Goal: Task Accomplishment & Management: Use online tool/utility

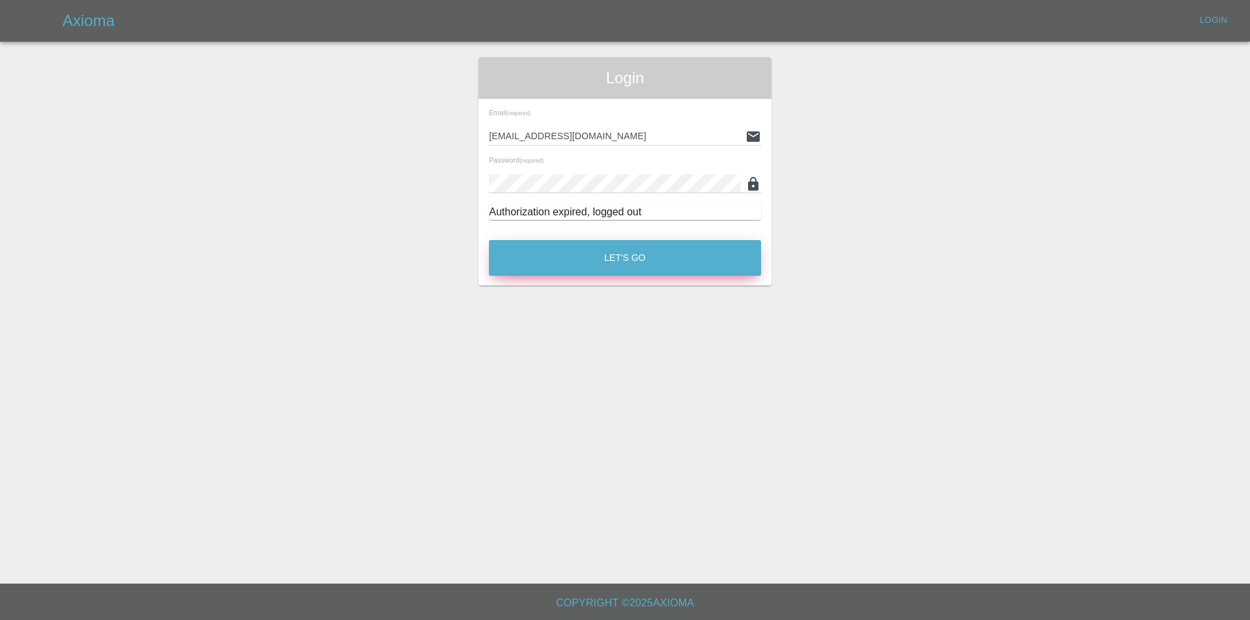
click at [570, 268] on button "Let's Go" at bounding box center [625, 258] width 272 height 36
click at [621, 249] on button "Let's Go" at bounding box center [625, 258] width 272 height 36
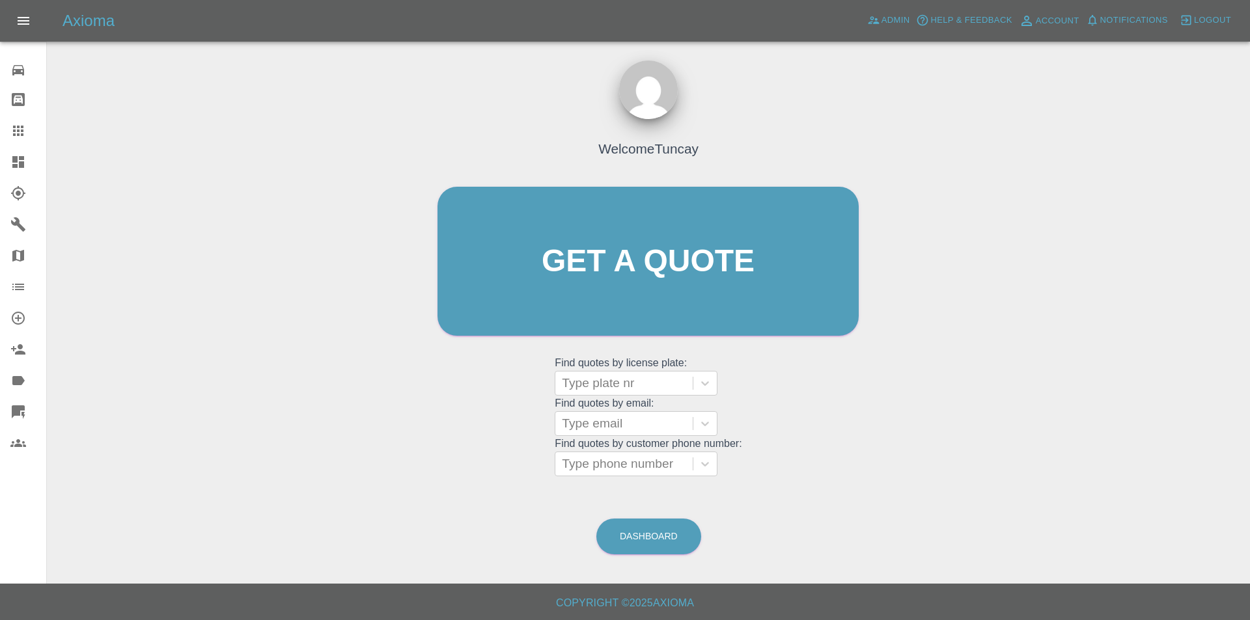
click at [29, 80] on link "Repair home" at bounding box center [23, 68] width 46 height 31
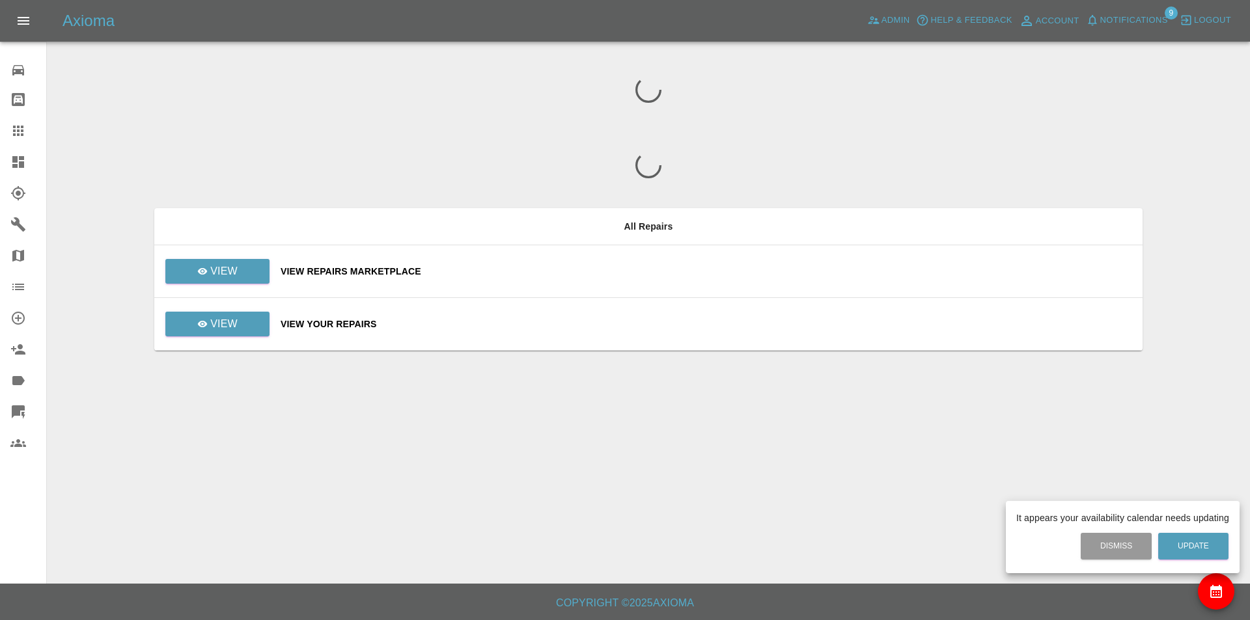
click at [20, 105] on div at bounding box center [625, 310] width 1250 height 620
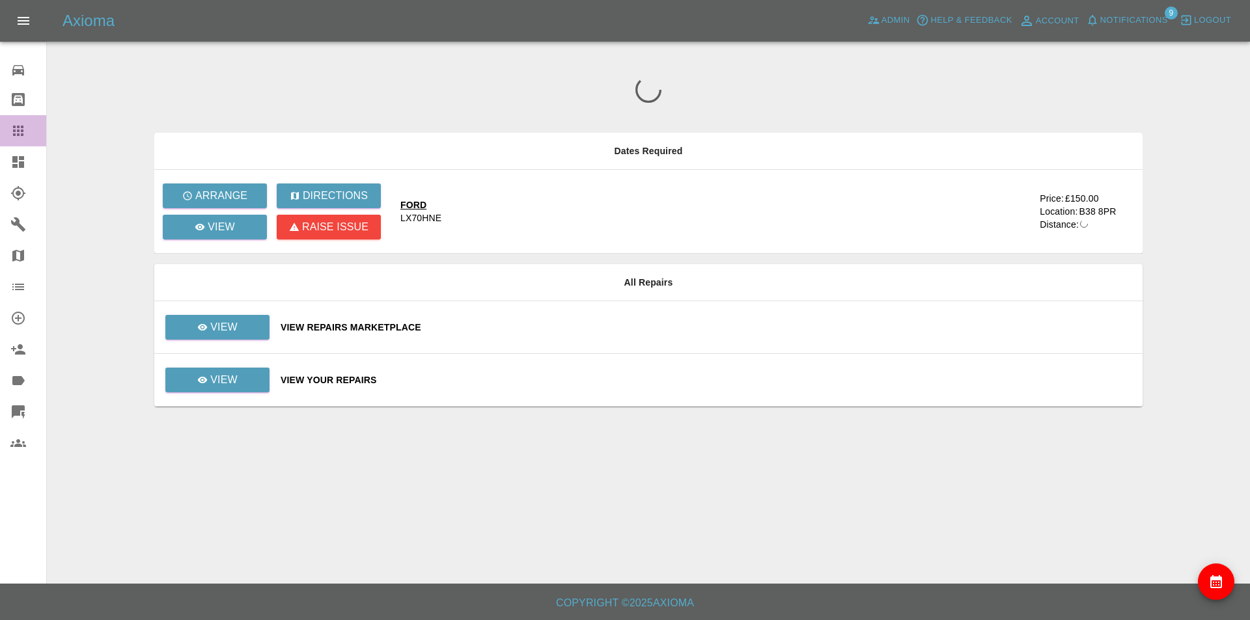
click at [18, 132] on icon at bounding box center [18, 131] width 10 height 10
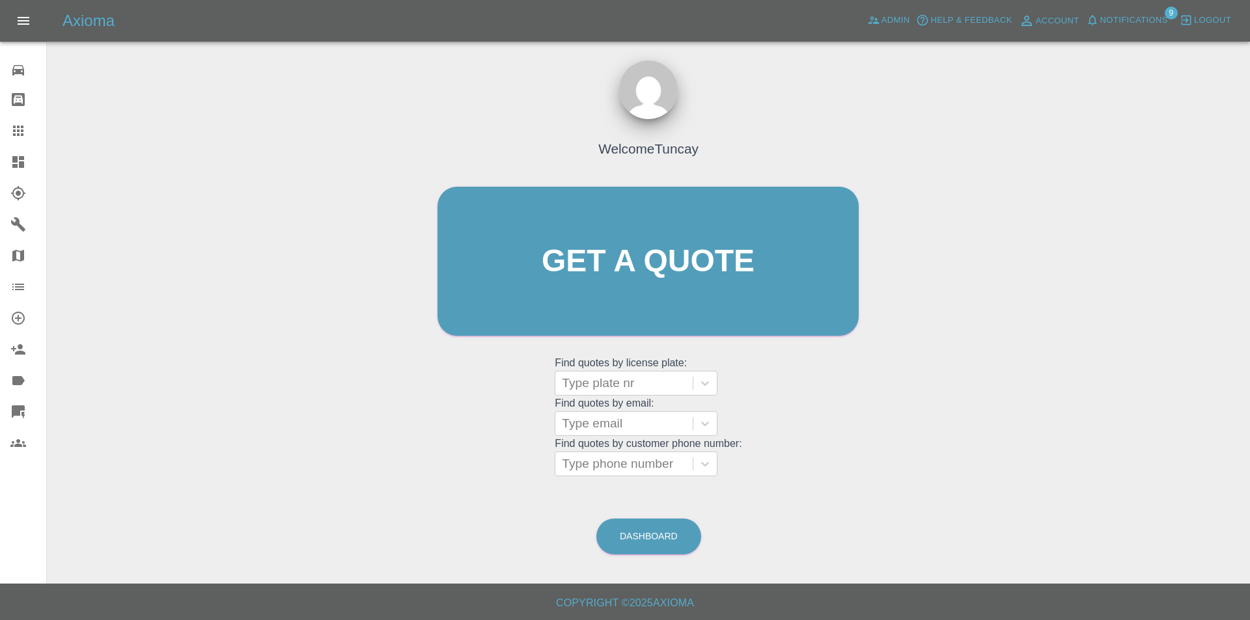
click at [19, 163] on icon at bounding box center [18, 162] width 12 height 12
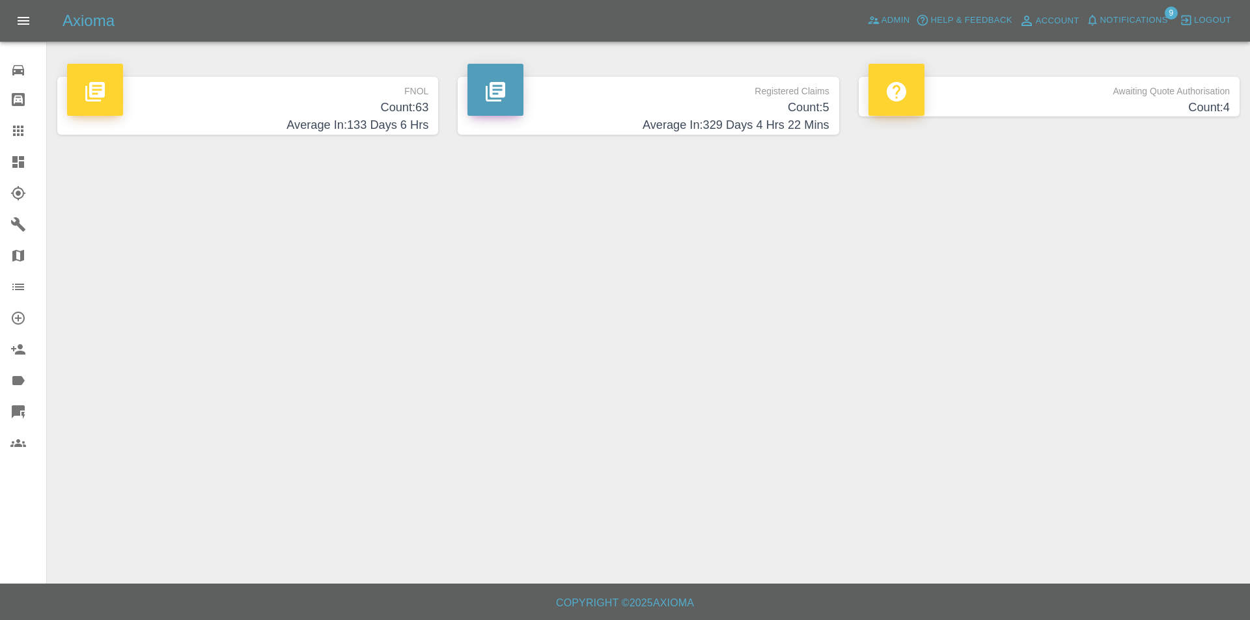
click at [324, 109] on h4 "Count: 63" at bounding box center [247, 108] width 361 height 18
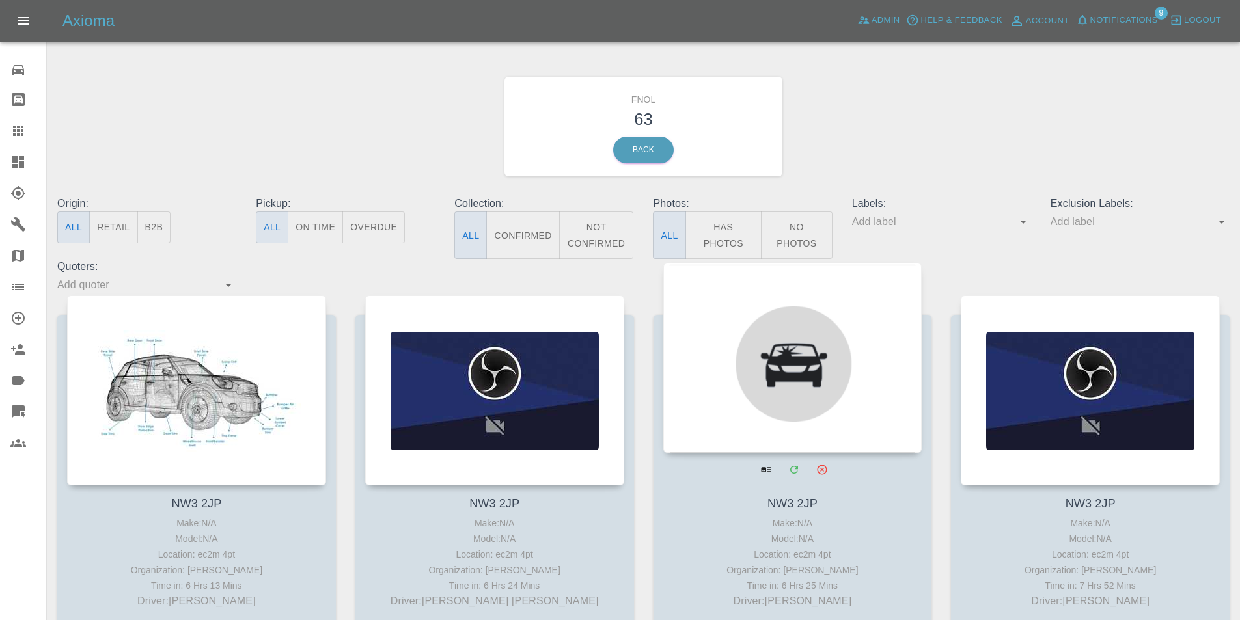
click at [708, 368] on div at bounding box center [792, 358] width 259 height 190
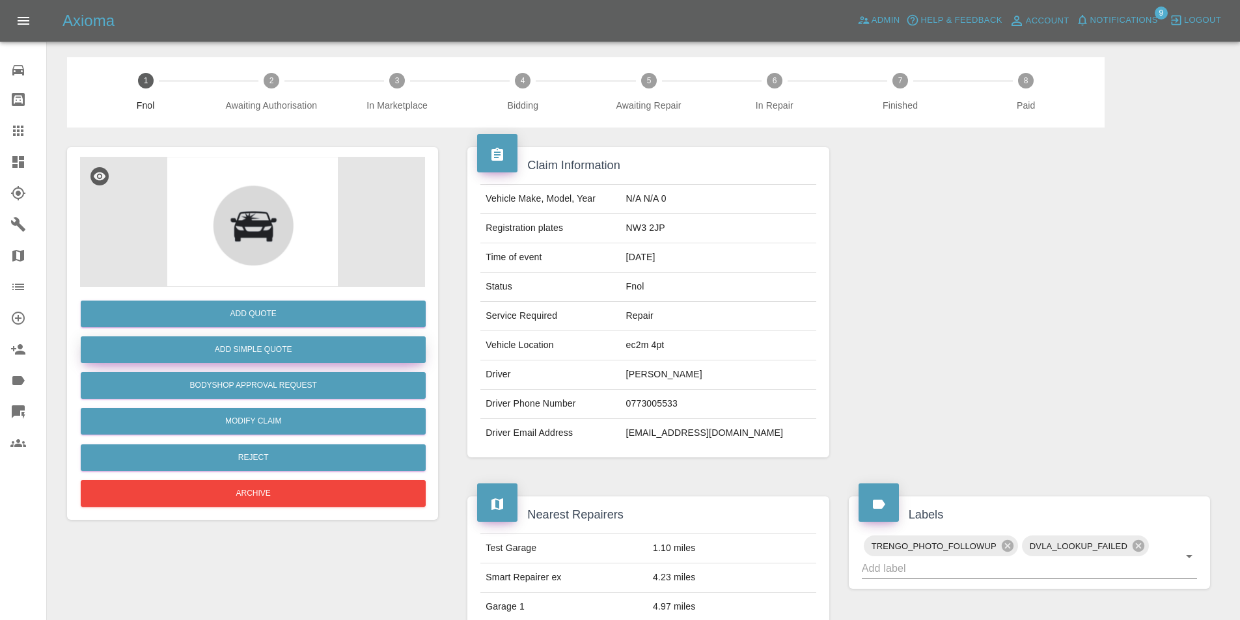
click at [286, 342] on button "Add Simple Quote" at bounding box center [253, 350] width 345 height 27
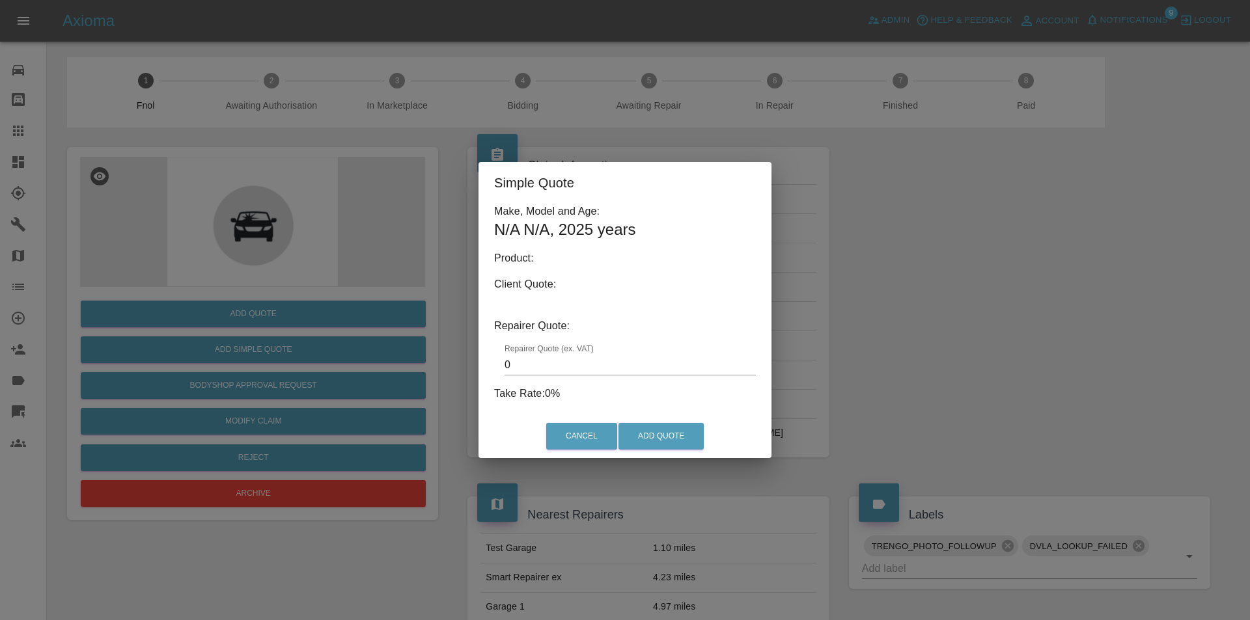
click at [415, 337] on div "Simple Quote Make, Model and Age: N/A N/A , 2025 years Product: Client Quote: R…" at bounding box center [625, 310] width 1250 height 620
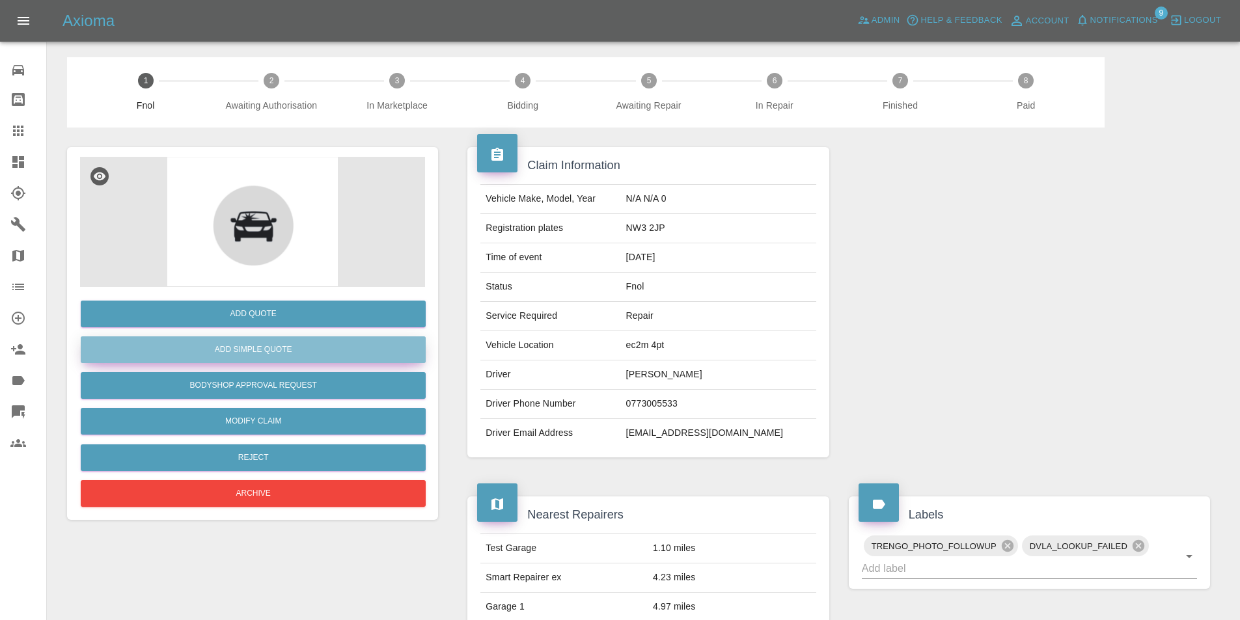
click at [319, 342] on button "Add Simple Quote" at bounding box center [253, 350] width 345 height 27
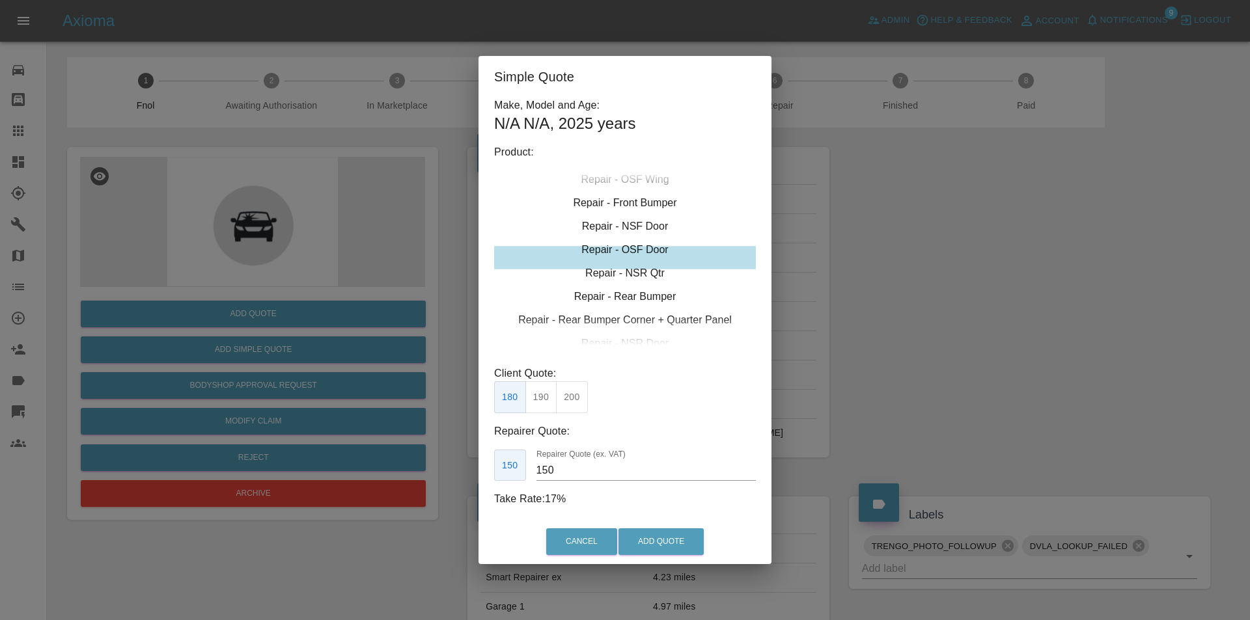
drag, startPoint x: 605, startPoint y: 261, endPoint x: 621, endPoint y: 229, distance: 35.8
click at [621, 229] on div "Repair - NSF Door" at bounding box center [625, 226] width 262 height 23
type input "80"
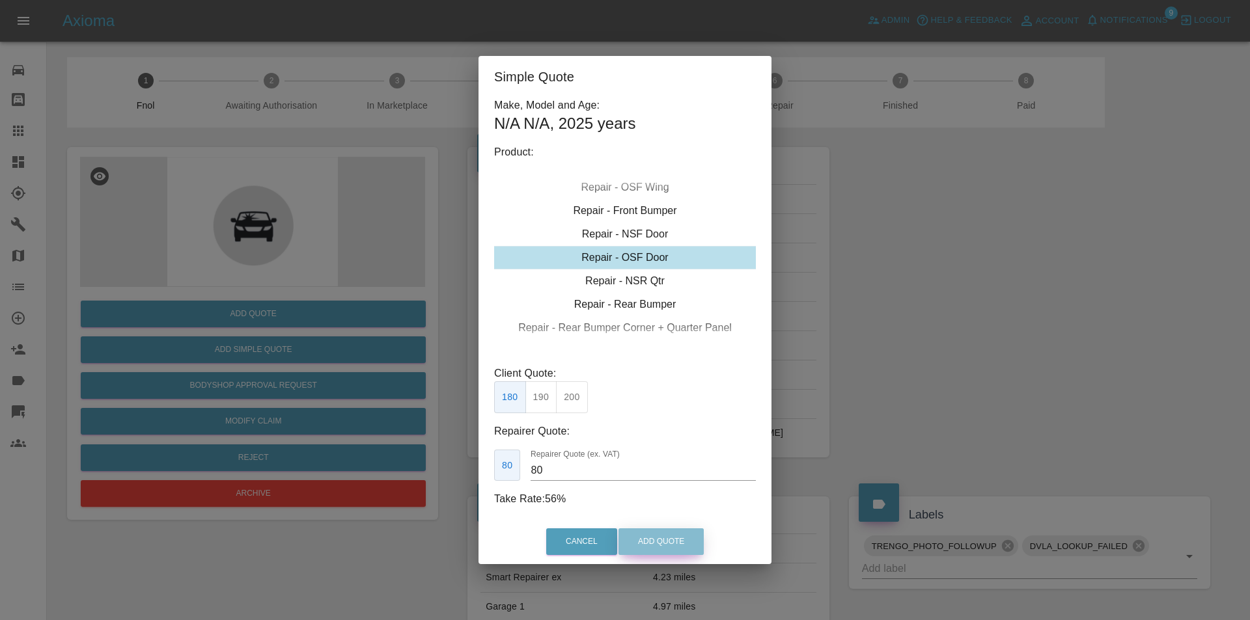
click at [660, 546] on button "Add Quote" at bounding box center [660, 542] width 85 height 27
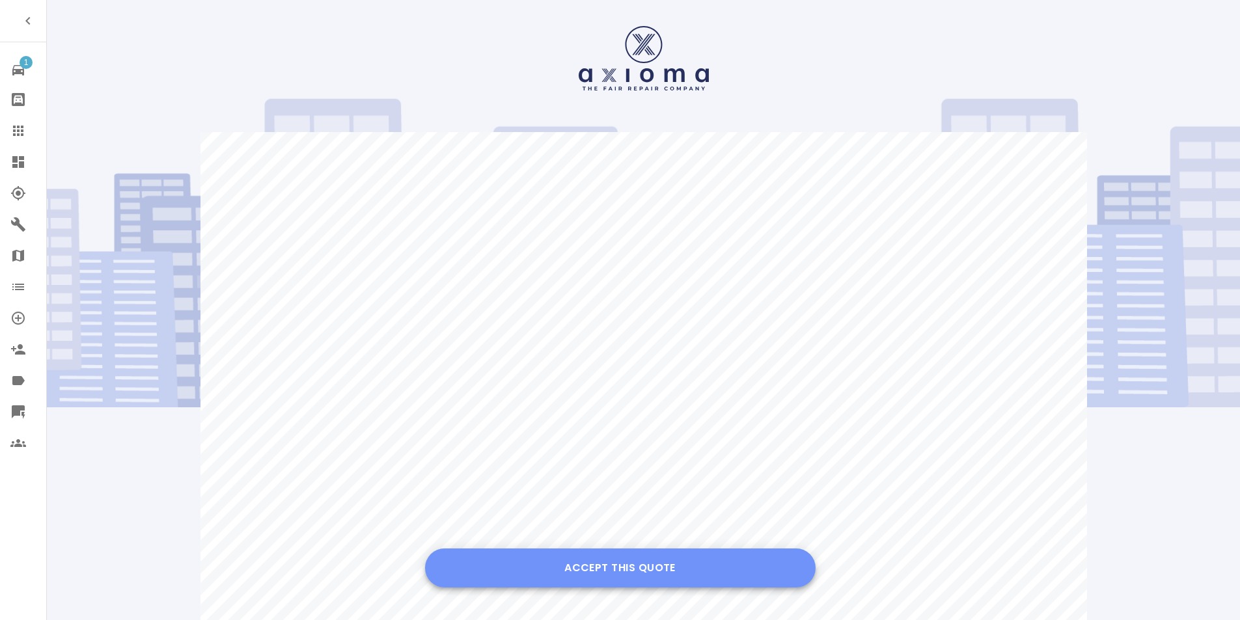
click at [572, 568] on button "Accept this Quote" at bounding box center [620, 568] width 391 height 39
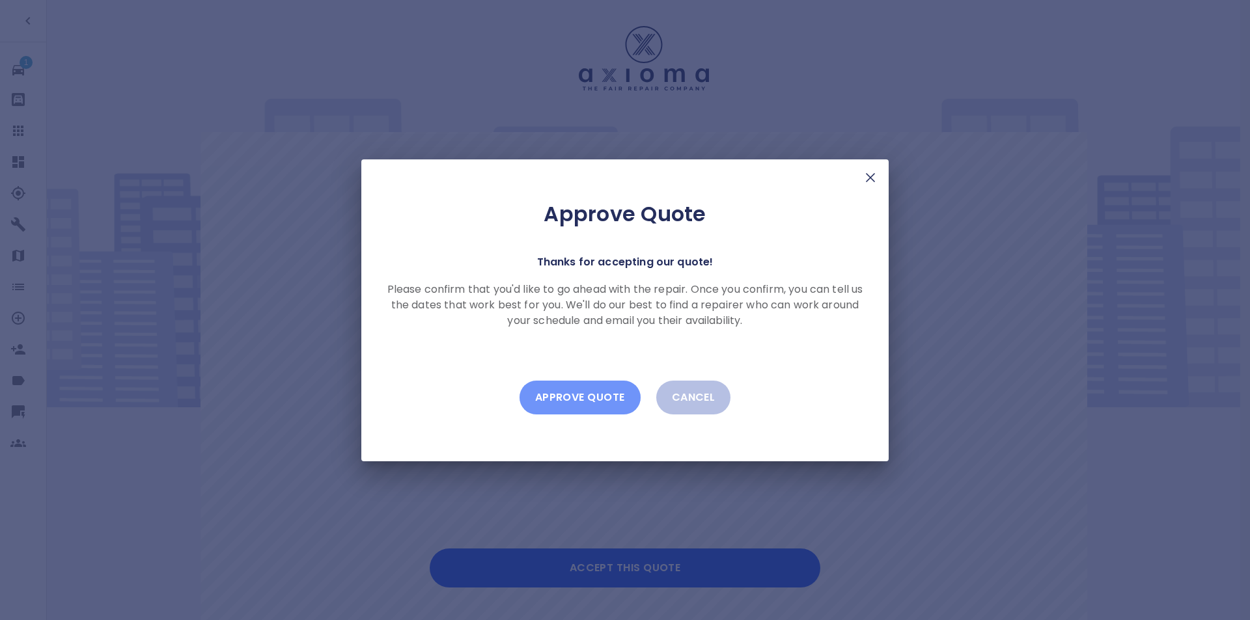
click at [570, 398] on button "Approve Quote" at bounding box center [580, 398] width 121 height 34
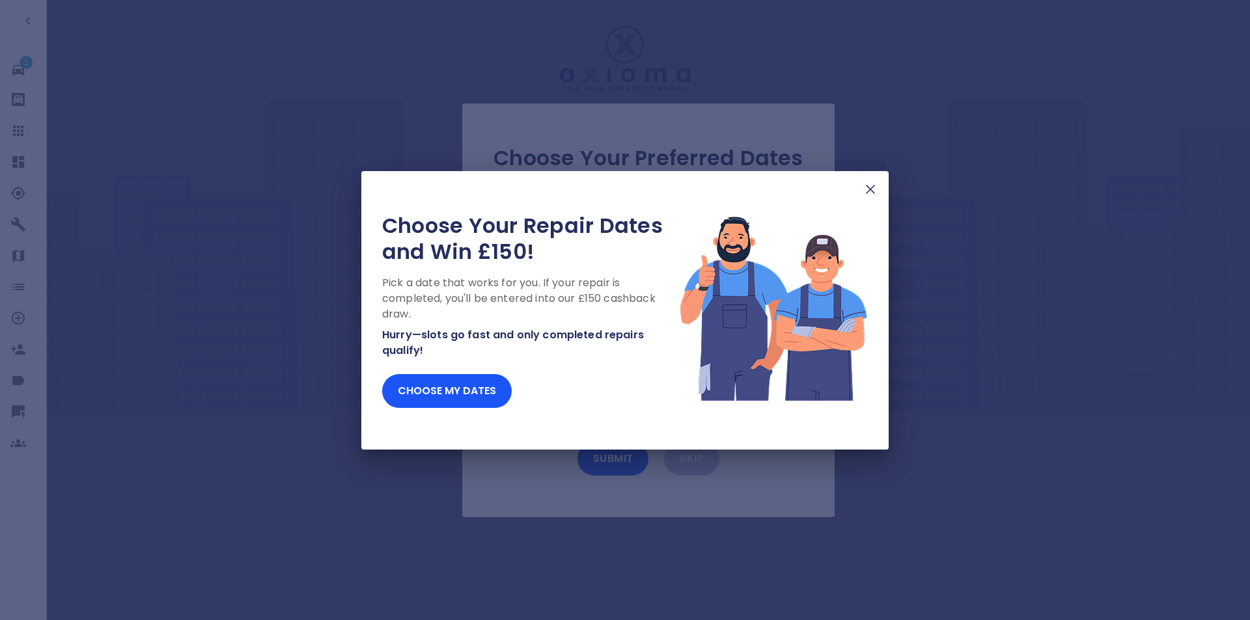
click at [867, 193] on img at bounding box center [871, 190] width 16 height 16
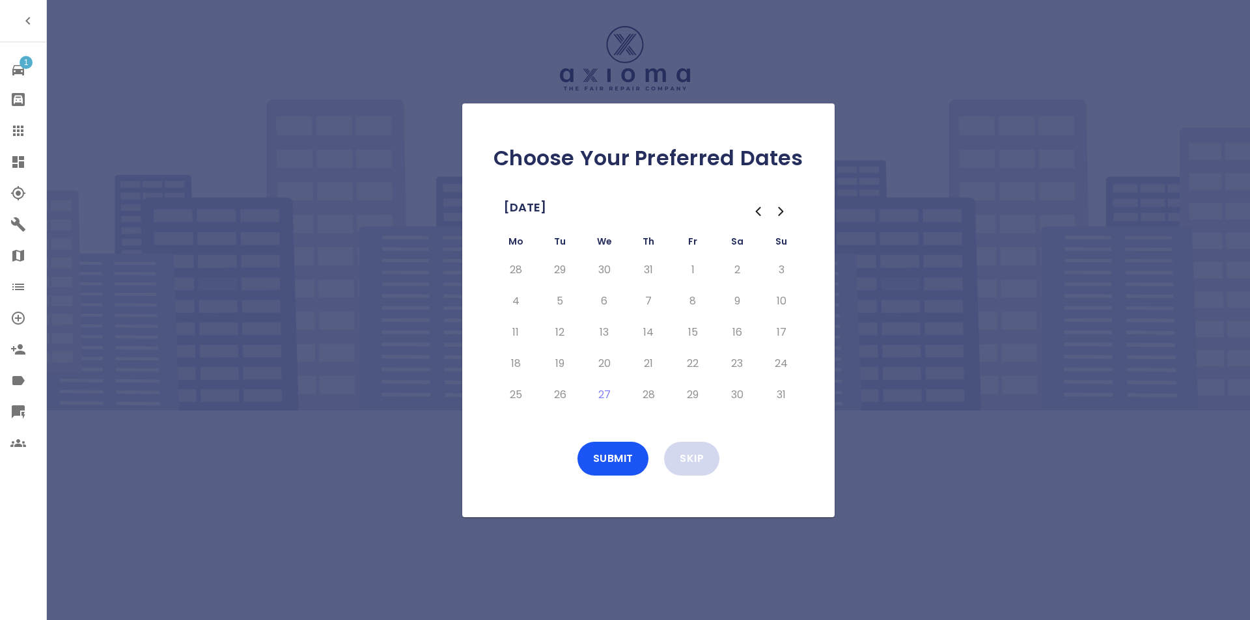
click at [678, 459] on button "Skip" at bounding box center [691, 459] width 55 height 34
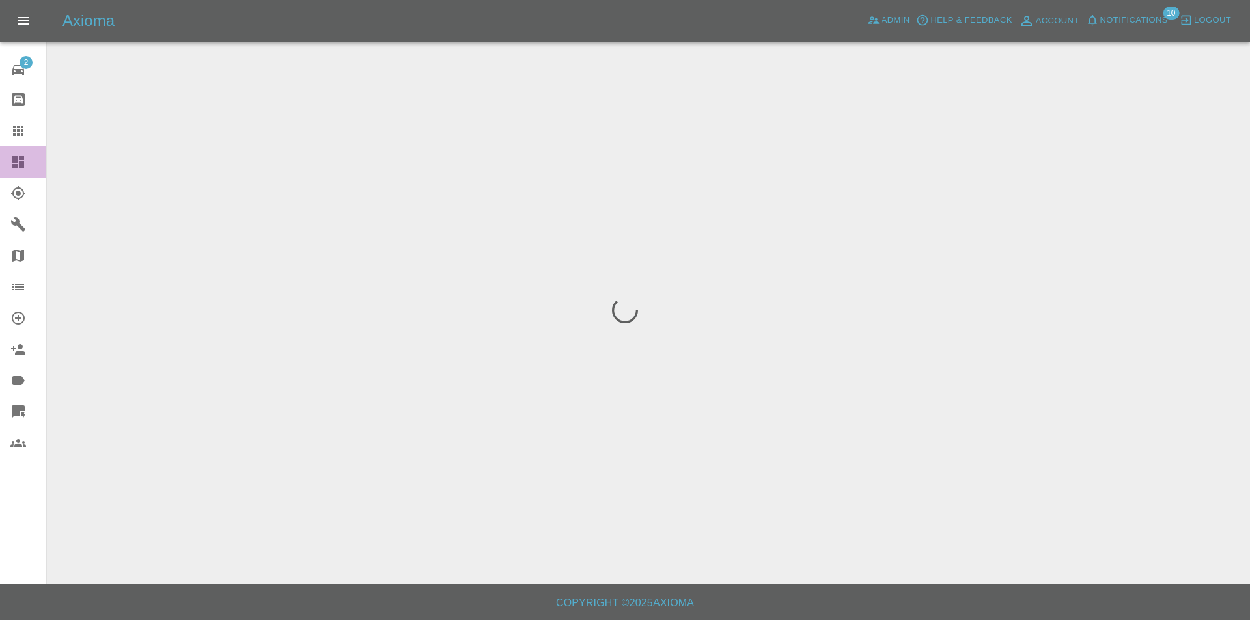
click at [14, 165] on icon at bounding box center [18, 162] width 12 height 12
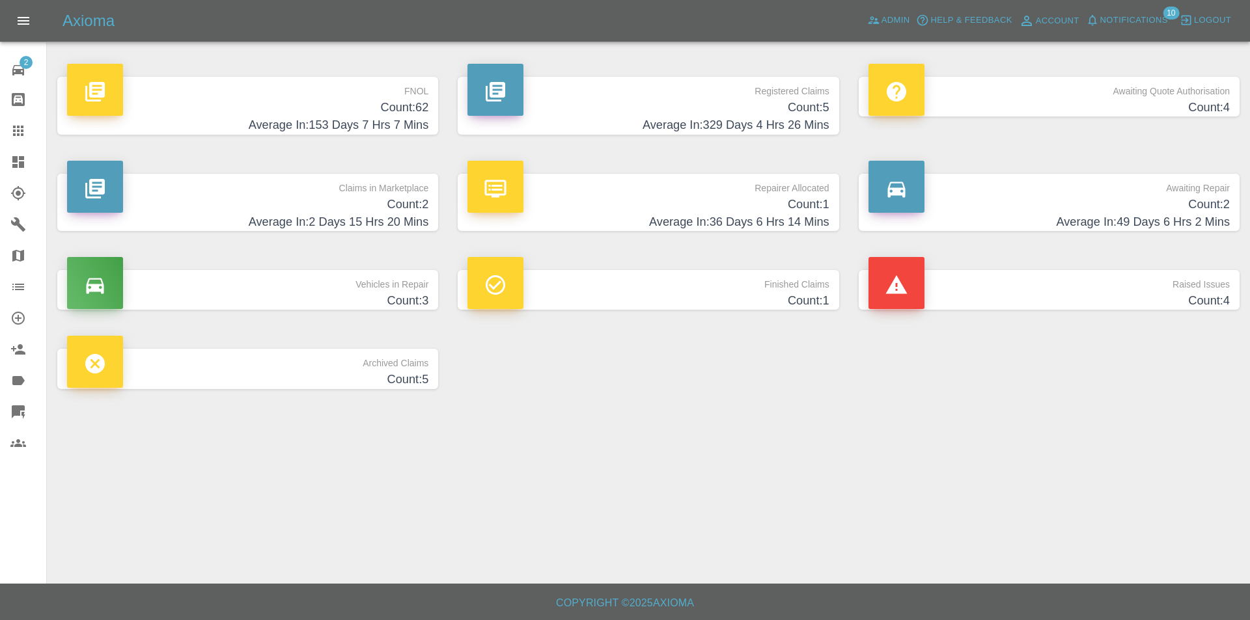
click at [326, 93] on p "FNOL" at bounding box center [247, 88] width 361 height 22
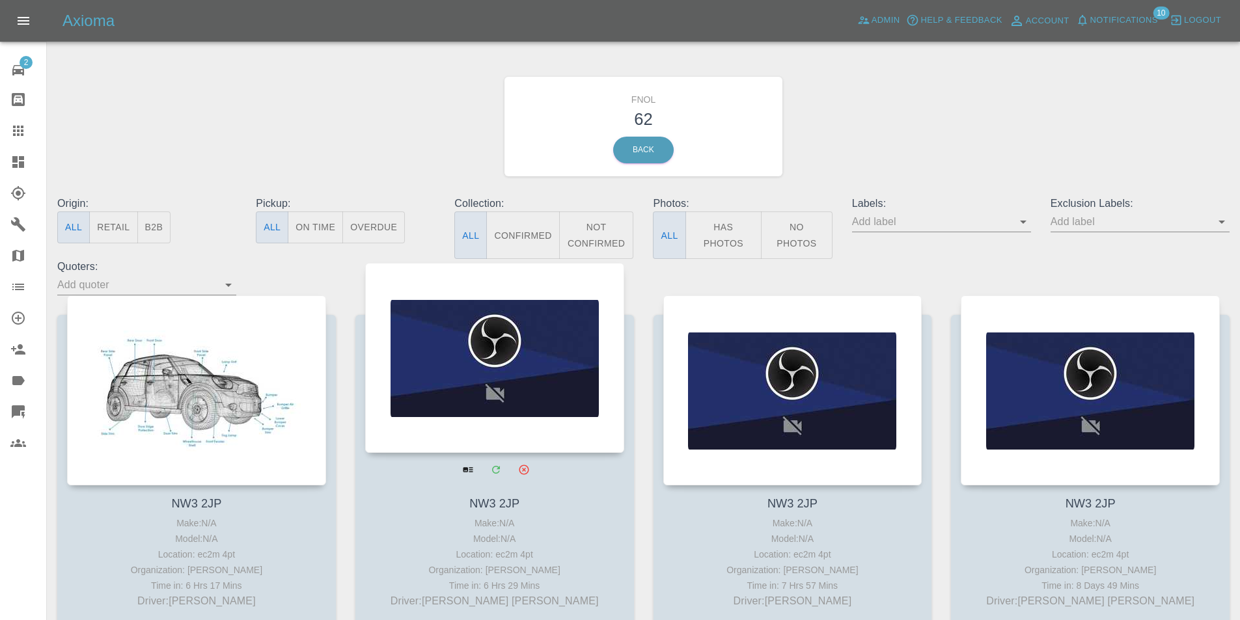
click at [497, 311] on div at bounding box center [494, 358] width 259 height 190
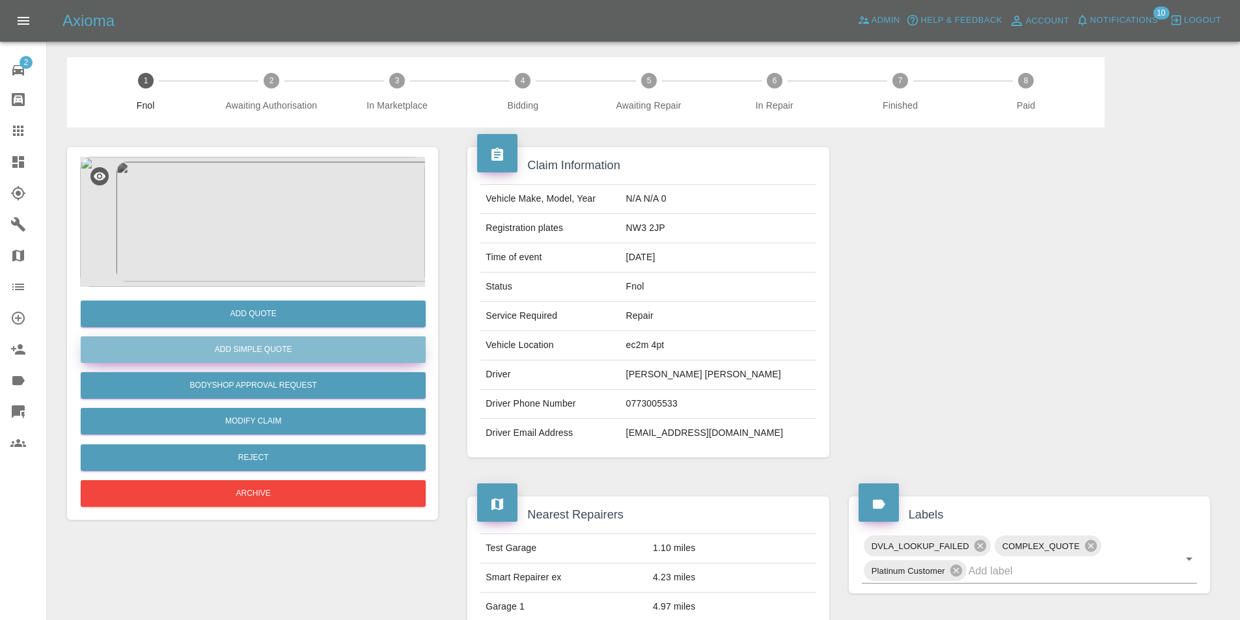
click at [307, 342] on button "Add Simple Quote" at bounding box center [253, 350] width 345 height 27
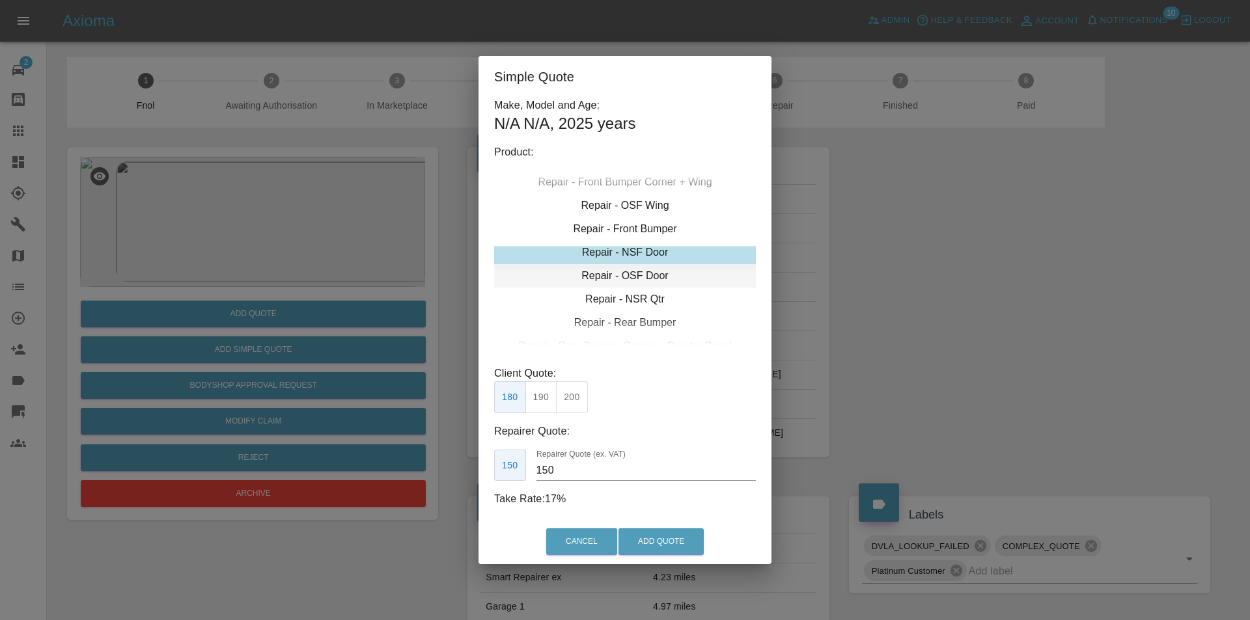
drag, startPoint x: 629, startPoint y: 284, endPoint x: 632, endPoint y: 265, distance: 19.2
click at [632, 265] on div "Repair - OSF Door" at bounding box center [625, 275] width 262 height 23
type input "80"
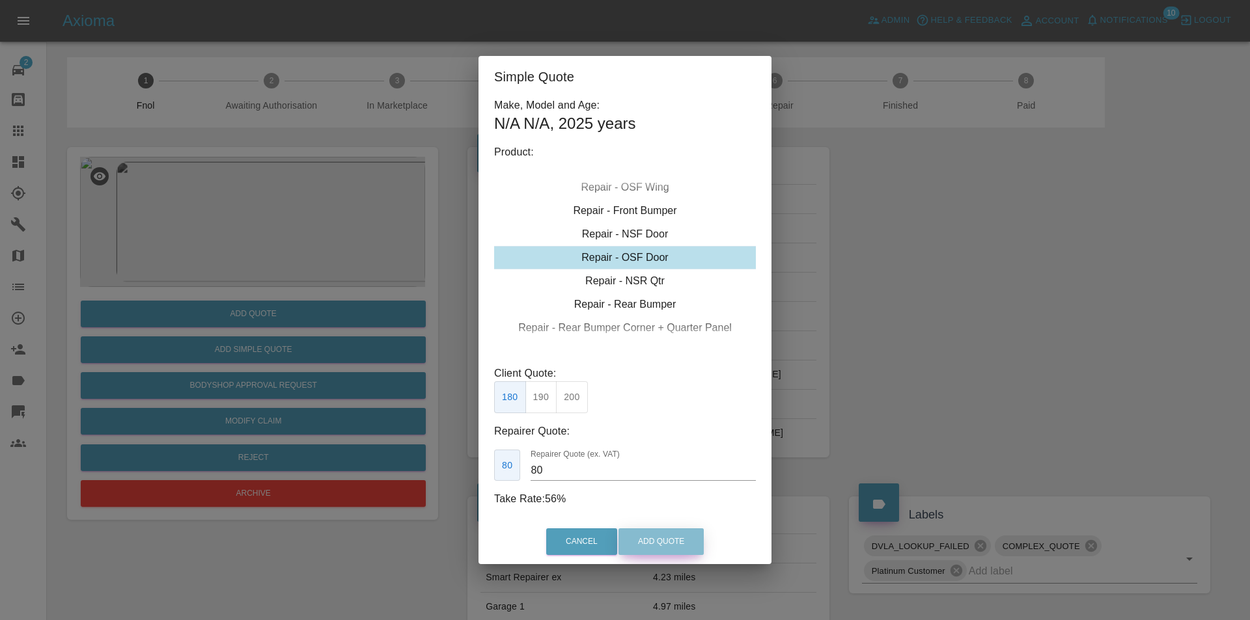
click at [659, 533] on button "Add Quote" at bounding box center [660, 542] width 85 height 27
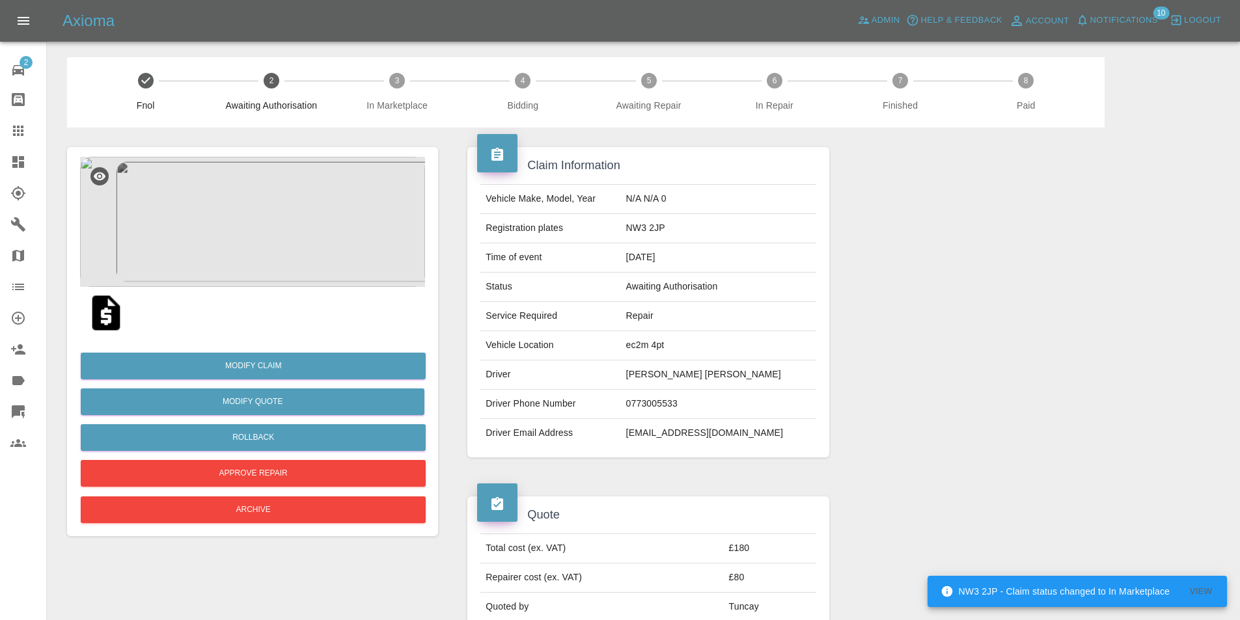
click at [484, 0] on div "Axioma Admin Help & Feedback Account Notifications 10 Logout" at bounding box center [620, 21] width 1240 height 42
click at [259, 434] on button "Rollback" at bounding box center [253, 437] width 345 height 27
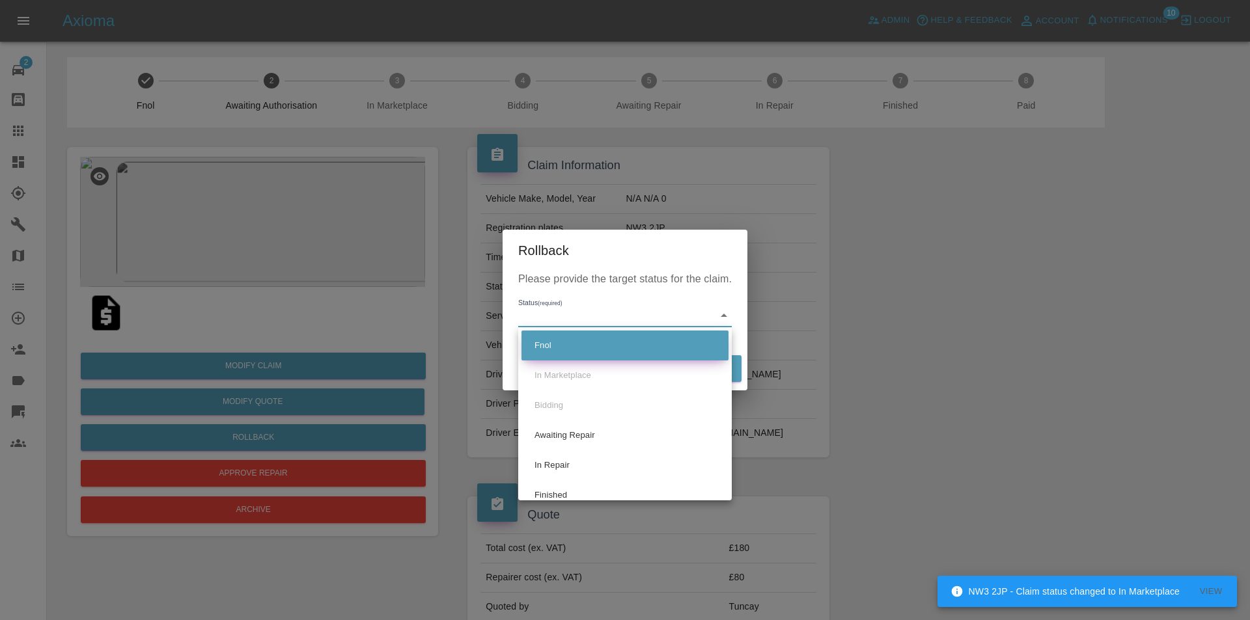
click at [577, 342] on li "Fnol" at bounding box center [624, 346] width 207 height 30
type input "fnol"
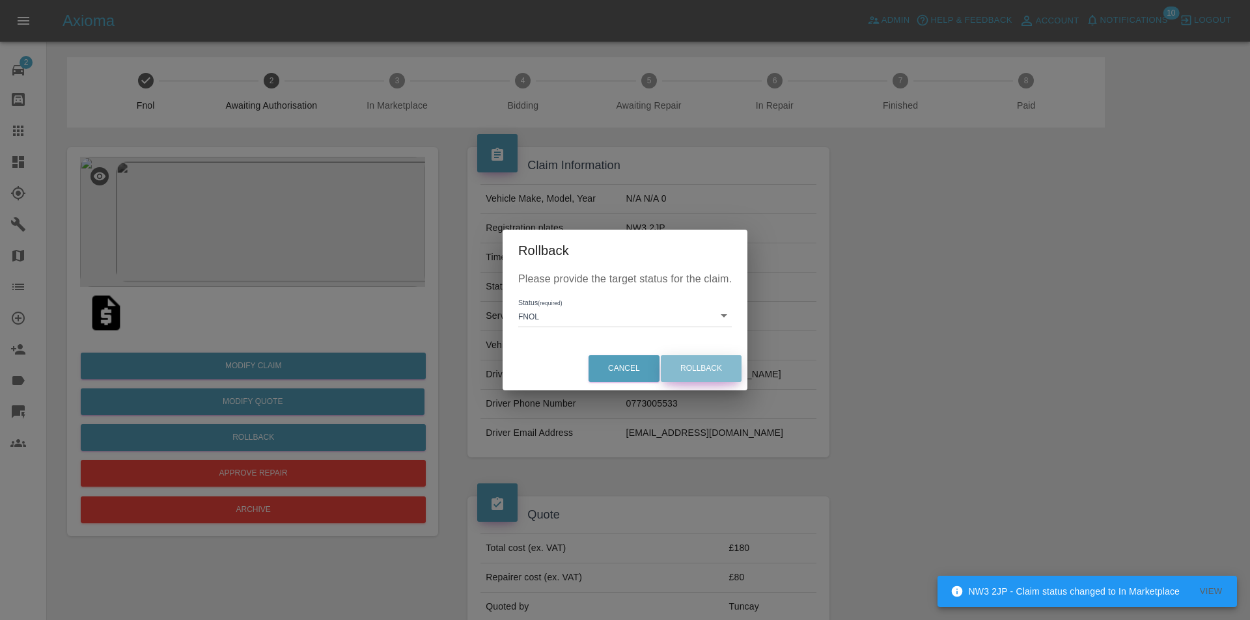
click at [710, 372] on button "Rollback" at bounding box center [701, 368] width 81 height 27
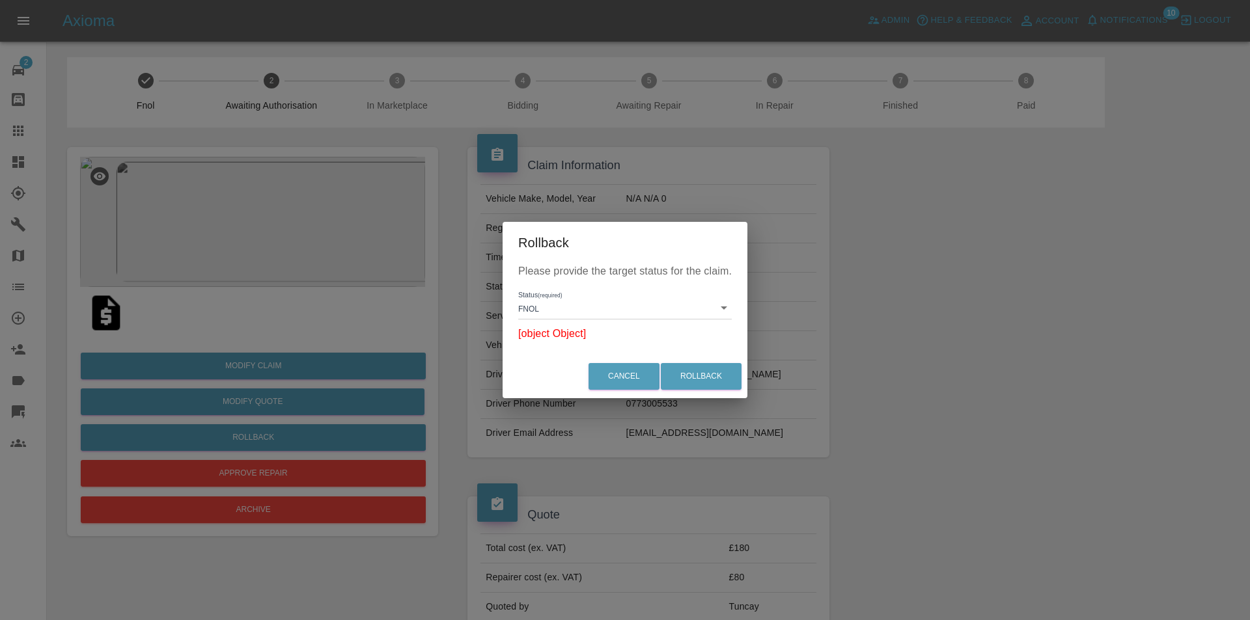
click at [686, 361] on div "Cancel Rollback" at bounding box center [625, 377] width 245 height 44
click at [684, 366] on button "Rollback" at bounding box center [701, 376] width 81 height 27
click at [607, 373] on button "Cancel" at bounding box center [624, 376] width 71 height 27
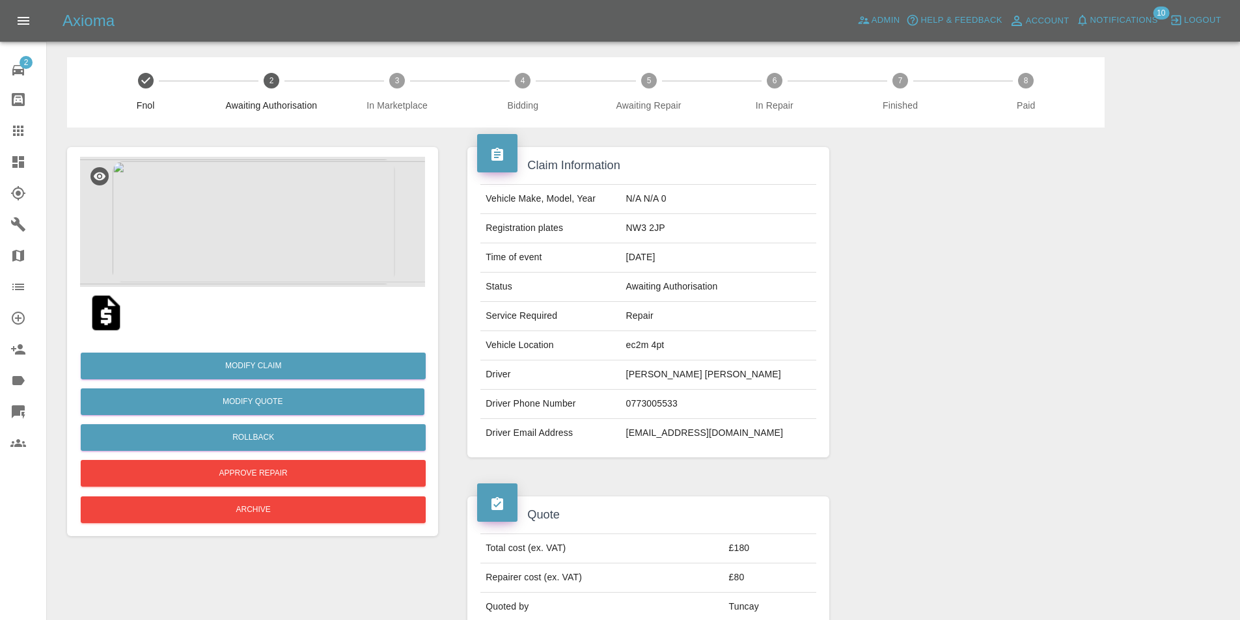
click at [224, 243] on img at bounding box center [229, 221] width 331 height 125
click at [215, 243] on img at bounding box center [242, 222] width 339 height 128
click at [412, 251] on img at bounding box center [413, 222] width 255 height 96
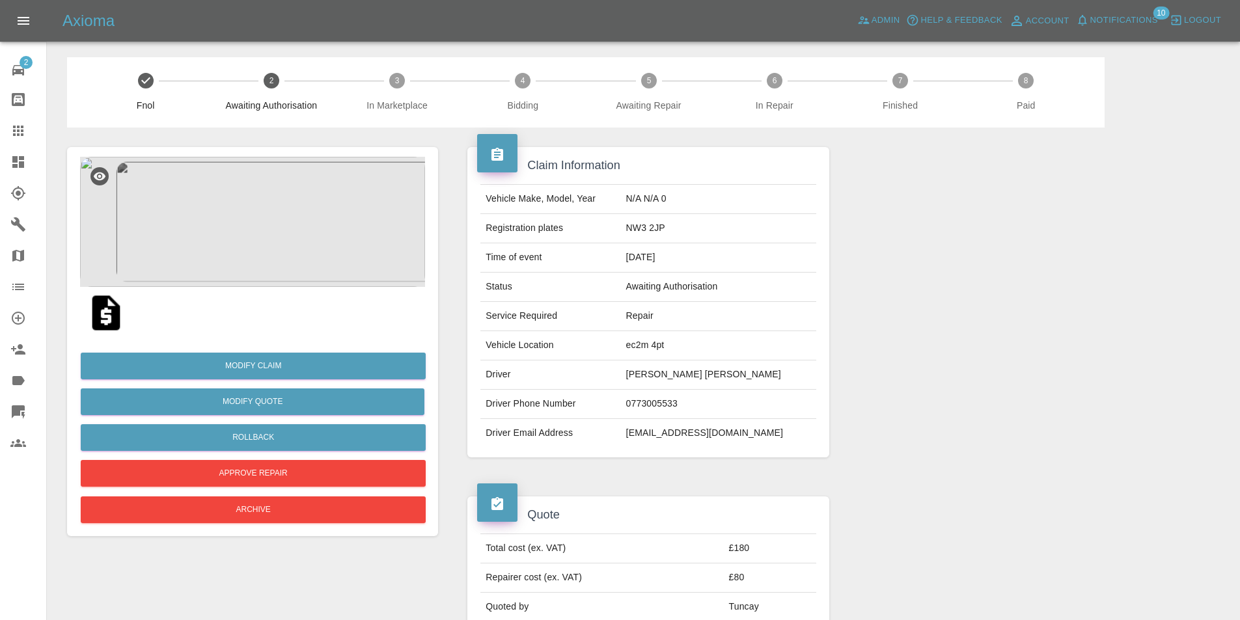
click at [265, 225] on img at bounding box center [252, 222] width 345 height 130
click at [286, 221] on img at bounding box center [252, 222] width 345 height 130
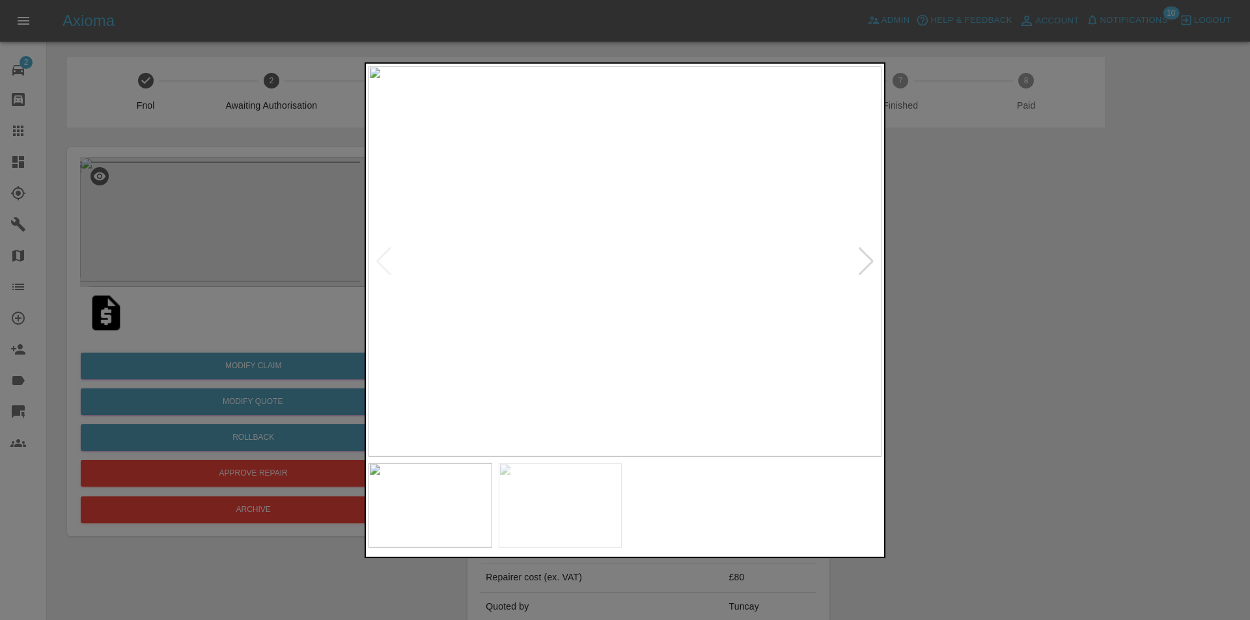
click at [286, 221] on div at bounding box center [625, 310] width 1250 height 620
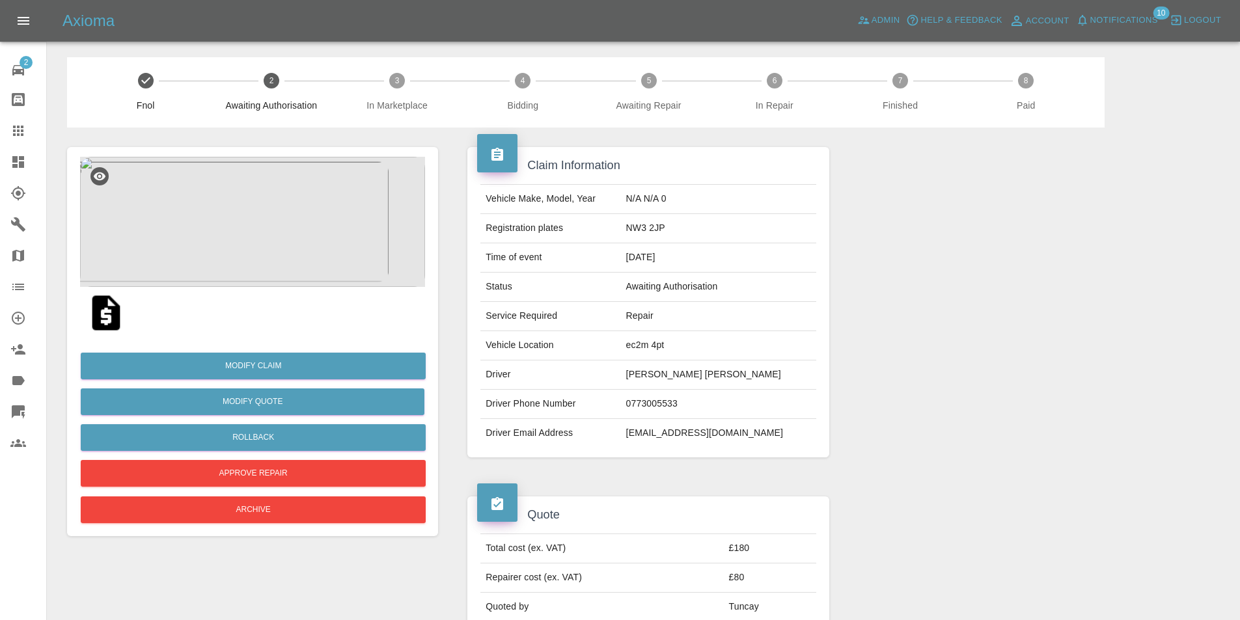
click at [278, 235] on img at bounding box center [252, 222] width 345 height 130
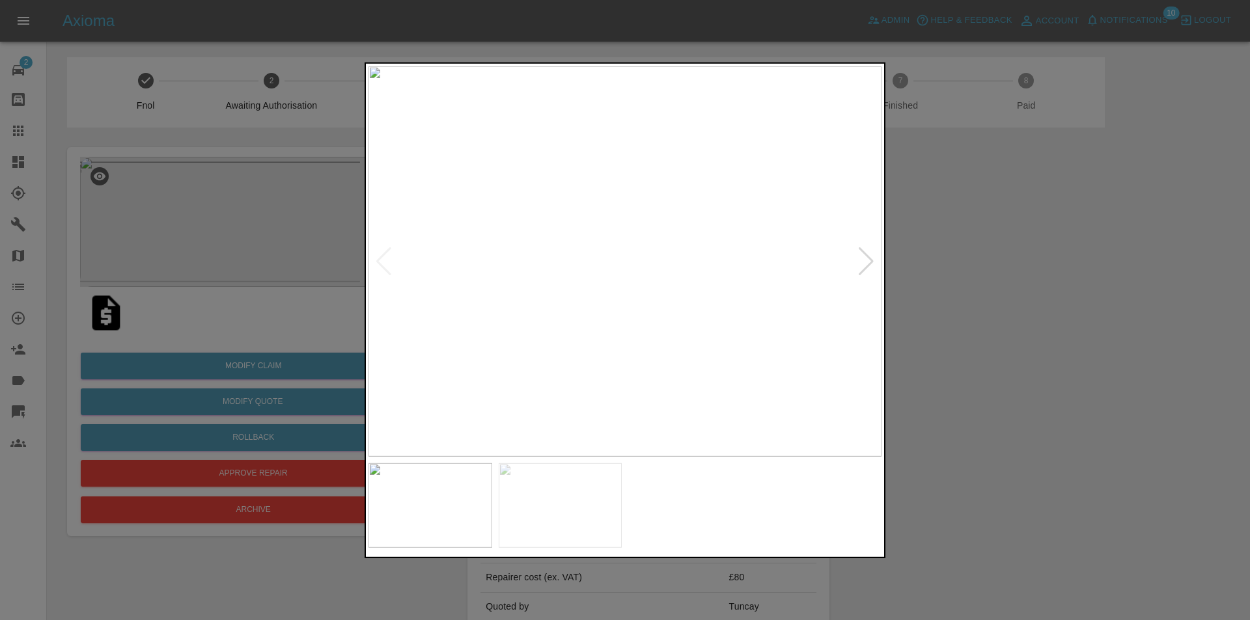
click at [278, 235] on div at bounding box center [625, 310] width 1250 height 620
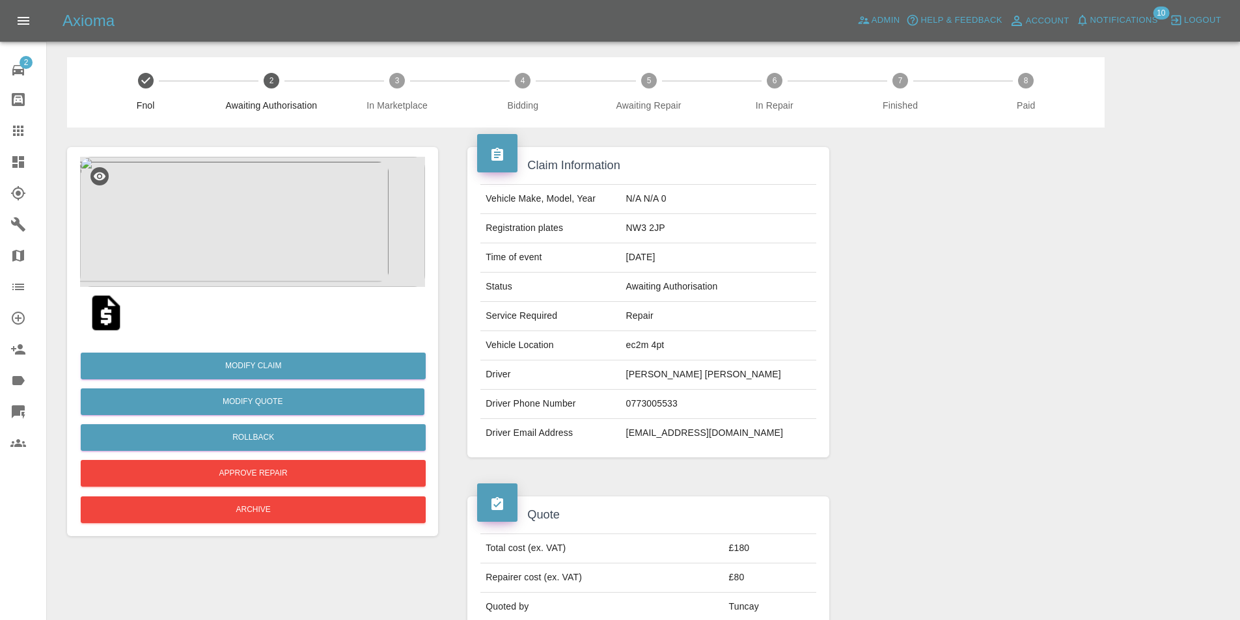
click at [196, 226] on img at bounding box center [252, 222] width 345 height 130
click at [296, 229] on img at bounding box center [252, 222] width 345 height 130
click at [279, 195] on img at bounding box center [252, 222] width 345 height 130
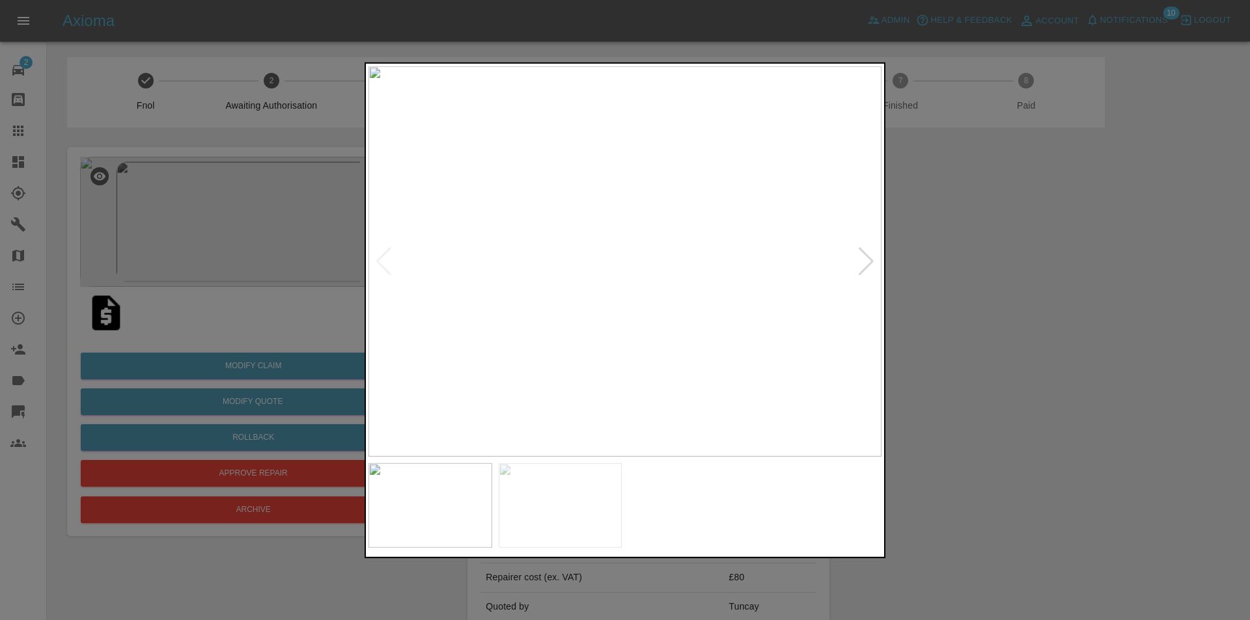
click at [278, 193] on div at bounding box center [625, 310] width 1250 height 620
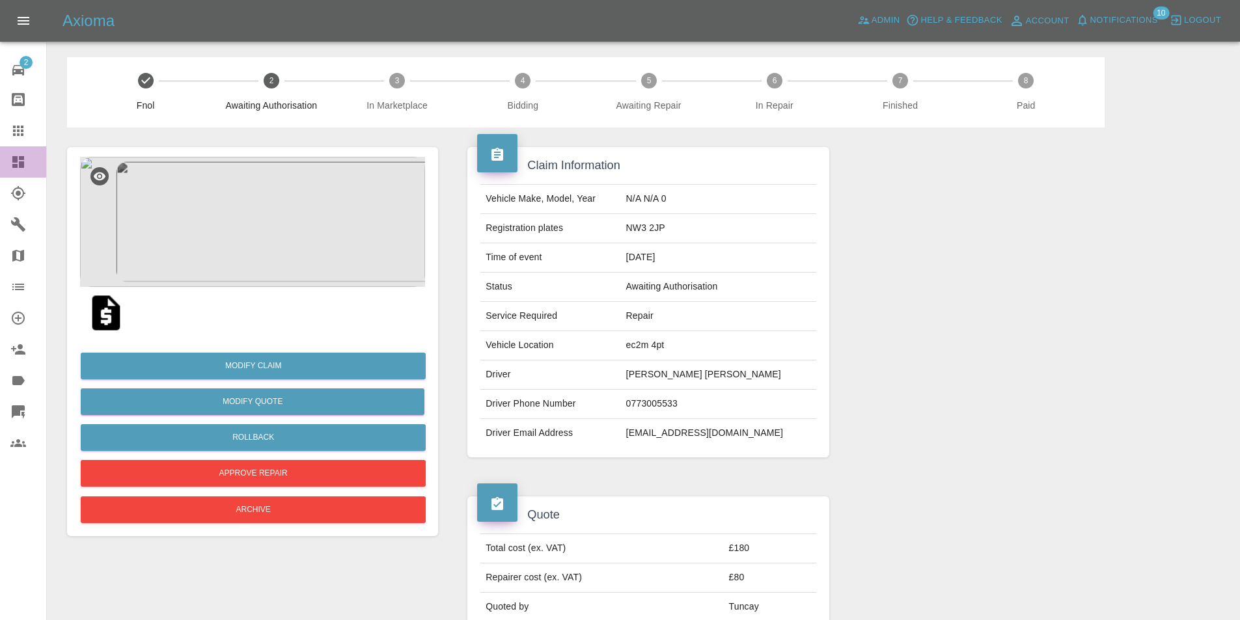
click at [22, 169] on icon at bounding box center [18, 162] width 16 height 16
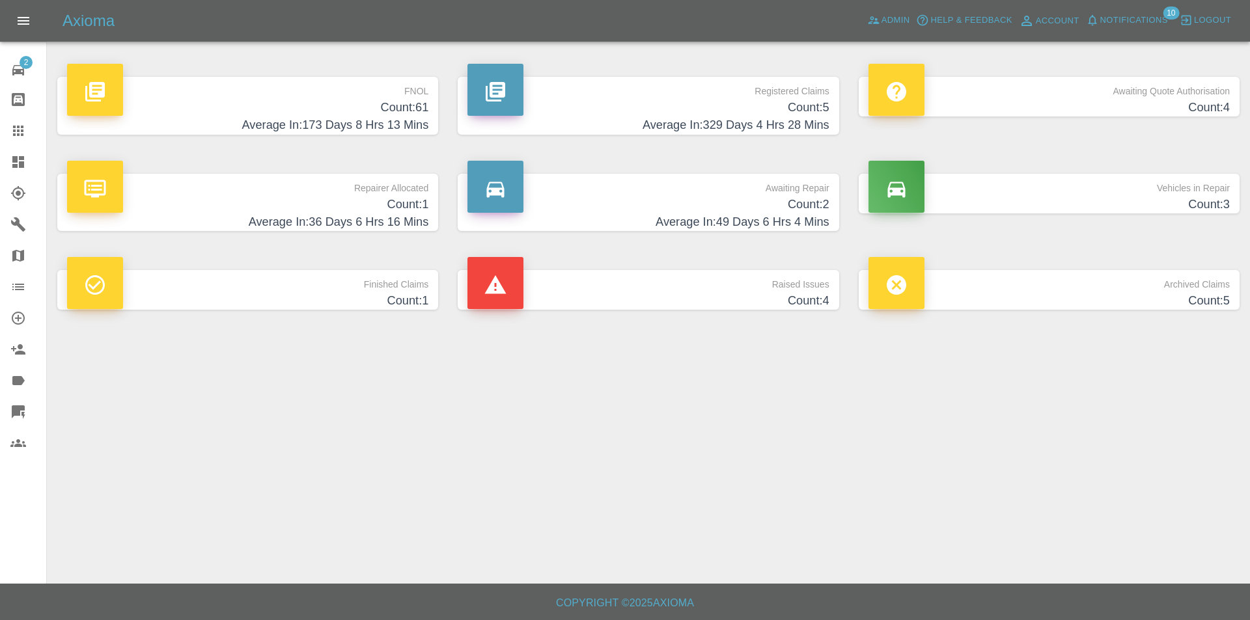
click at [208, 125] on h4 "Average In: 173 Days 8 Hrs 13 Mins" at bounding box center [247, 126] width 361 height 18
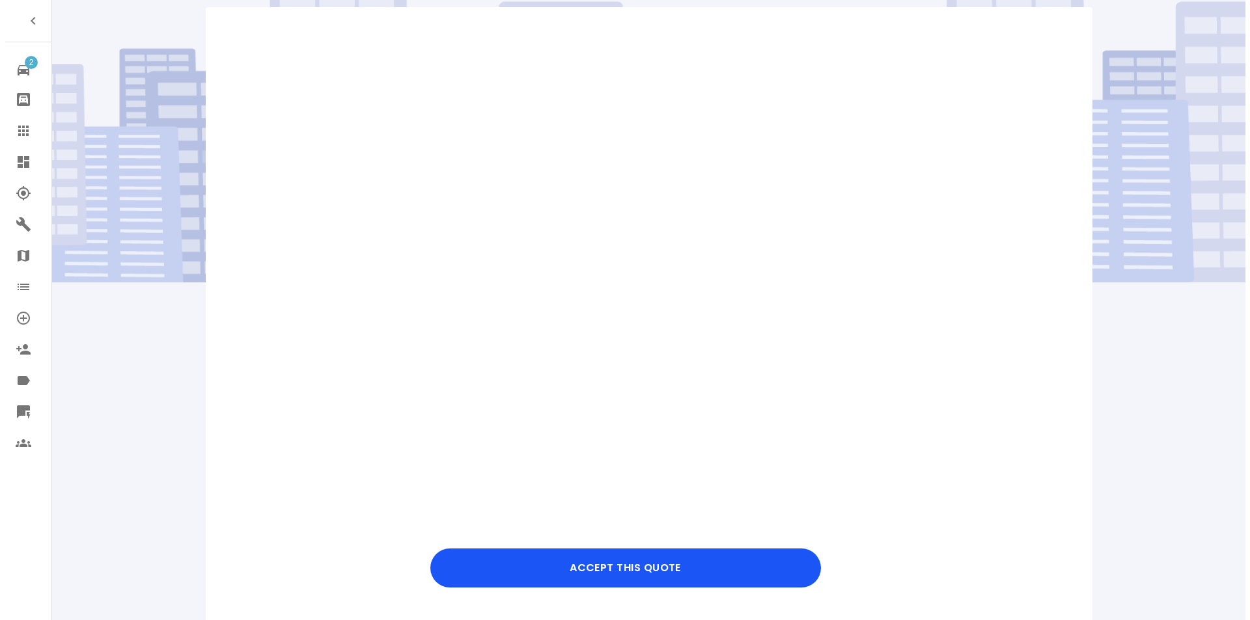
scroll to position [130, 0]
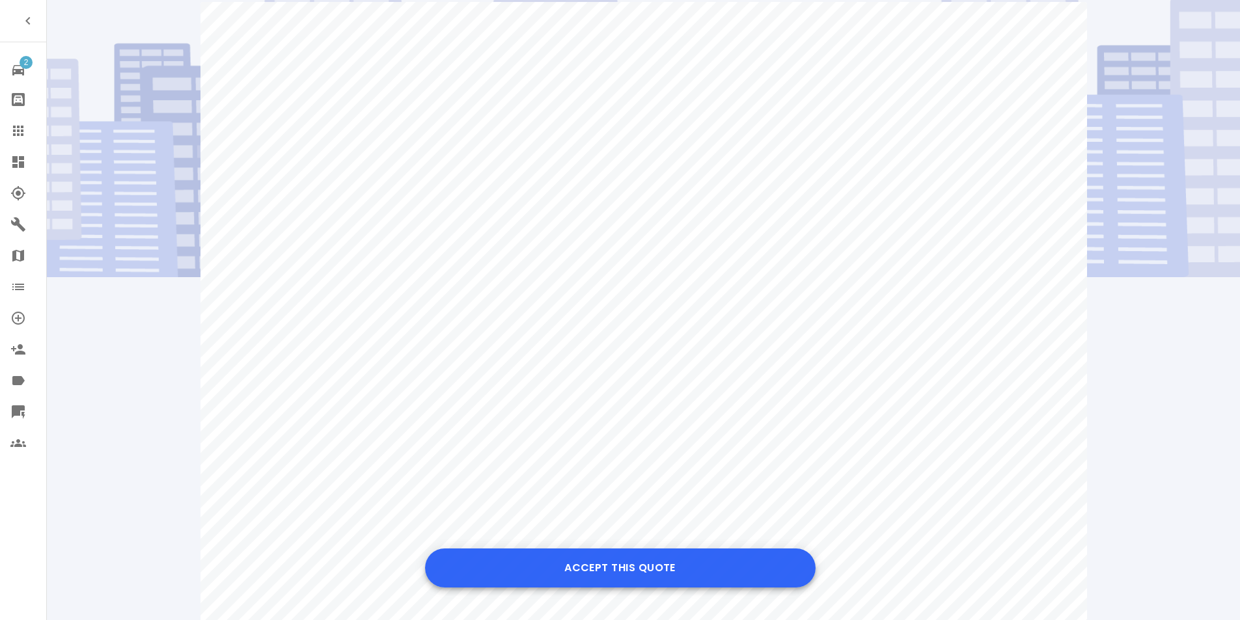
click at [599, 567] on button "Accept this Quote" at bounding box center [620, 568] width 391 height 39
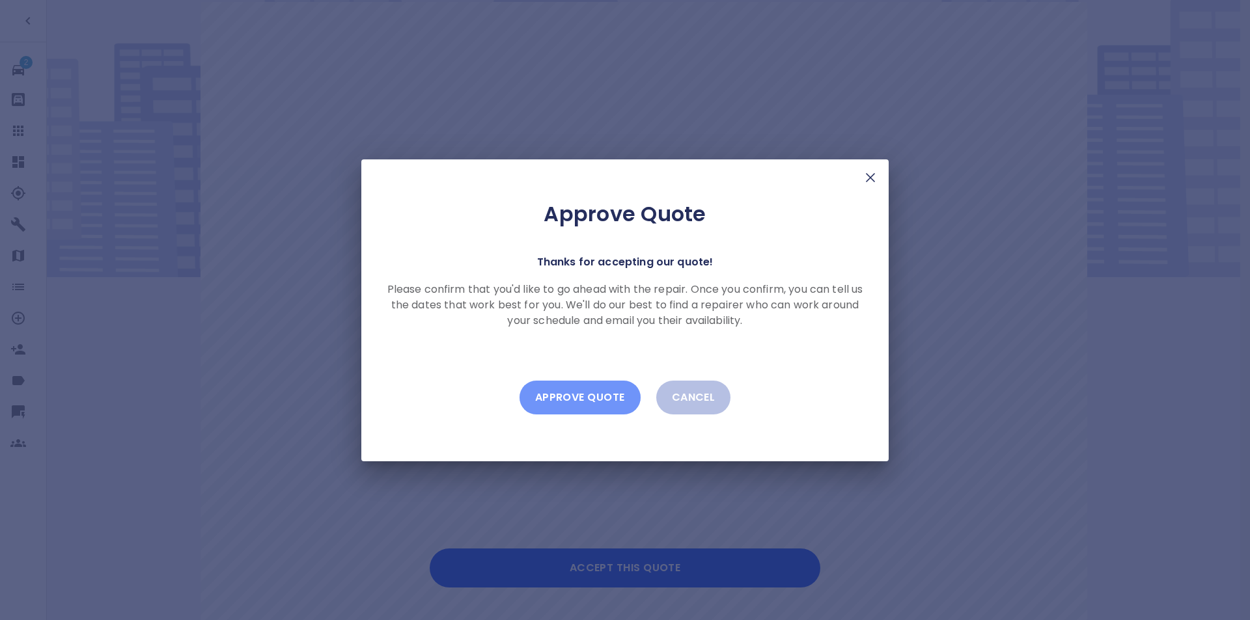
click at [579, 408] on button "Approve Quote" at bounding box center [580, 398] width 121 height 34
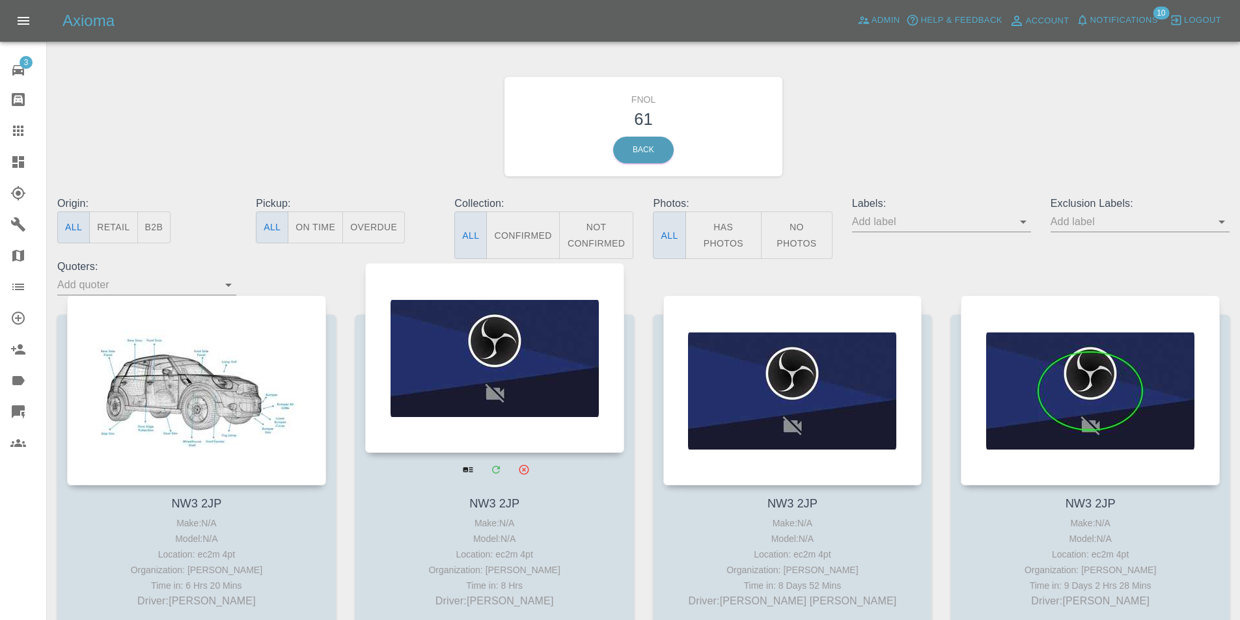
click at [430, 324] on div at bounding box center [494, 358] width 259 height 190
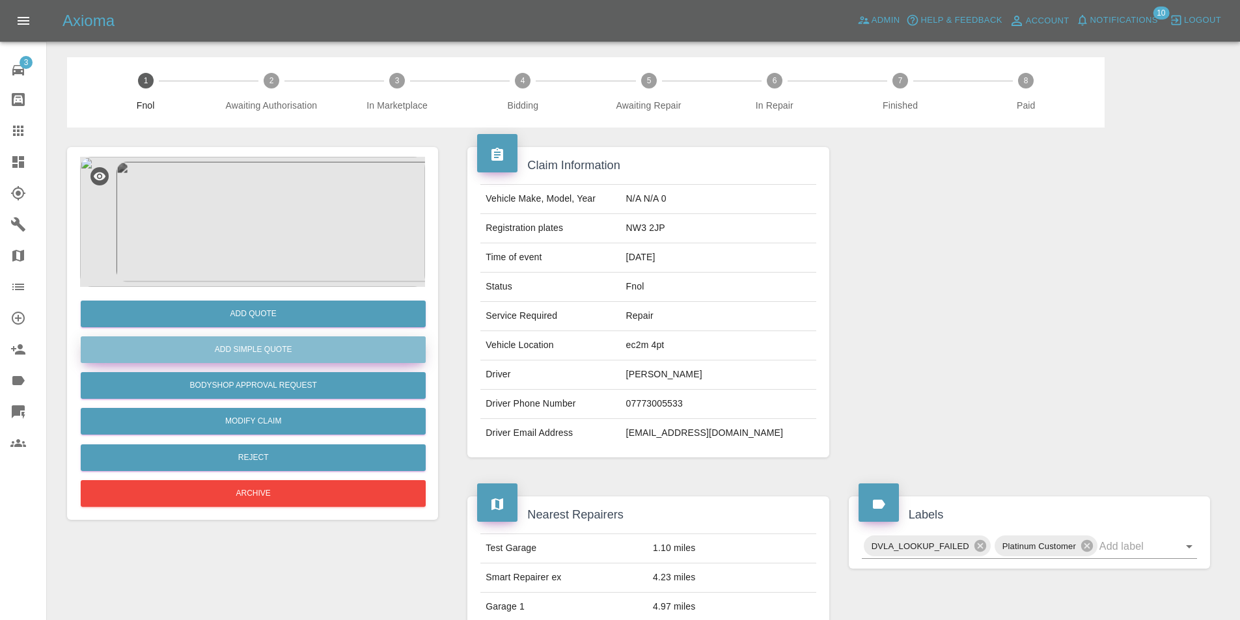
click at [258, 348] on button "Add Simple Quote" at bounding box center [253, 350] width 345 height 27
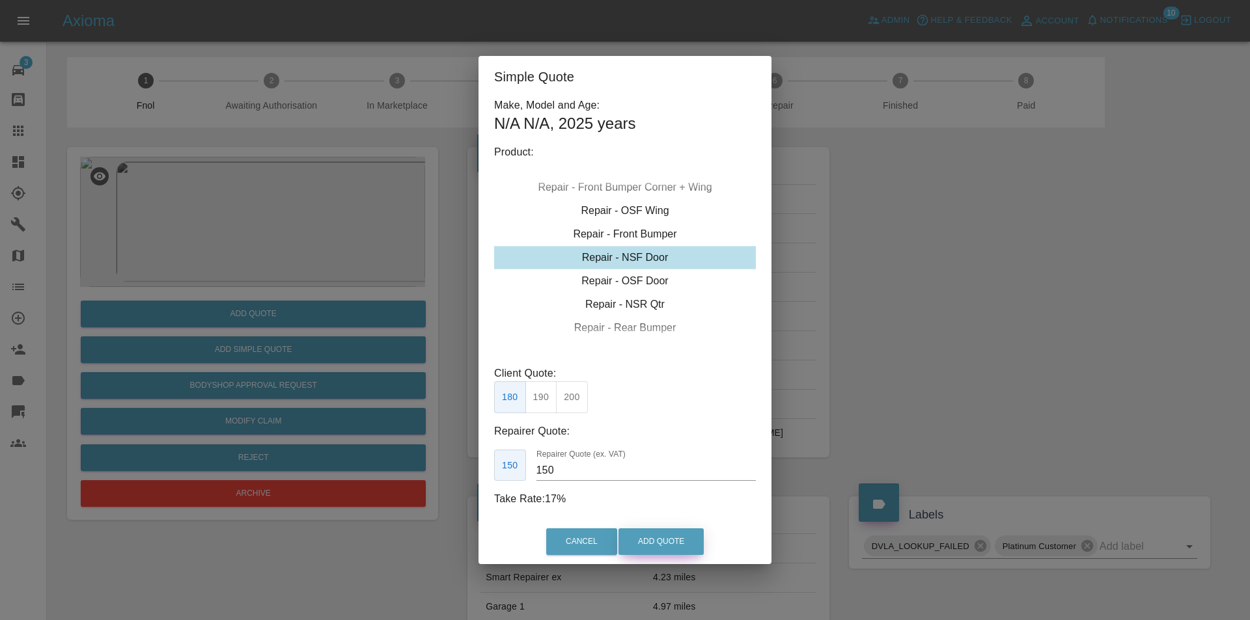
click at [655, 533] on button "Add Quote" at bounding box center [660, 542] width 85 height 27
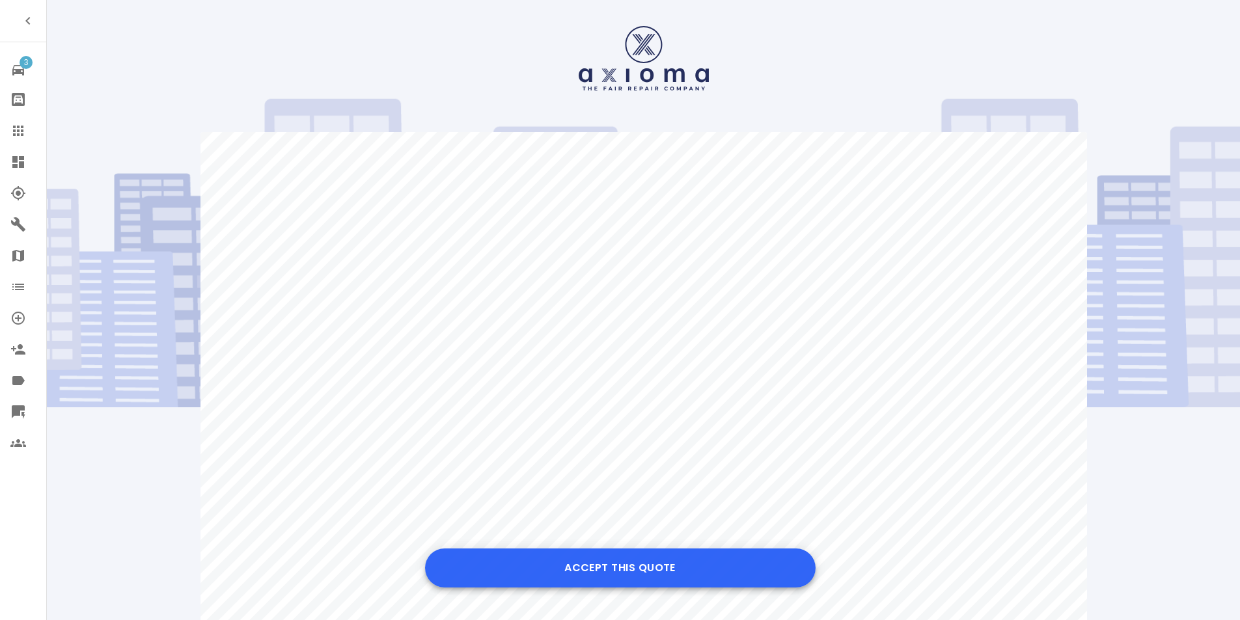
click at [576, 567] on button "Accept this Quote" at bounding box center [620, 568] width 391 height 39
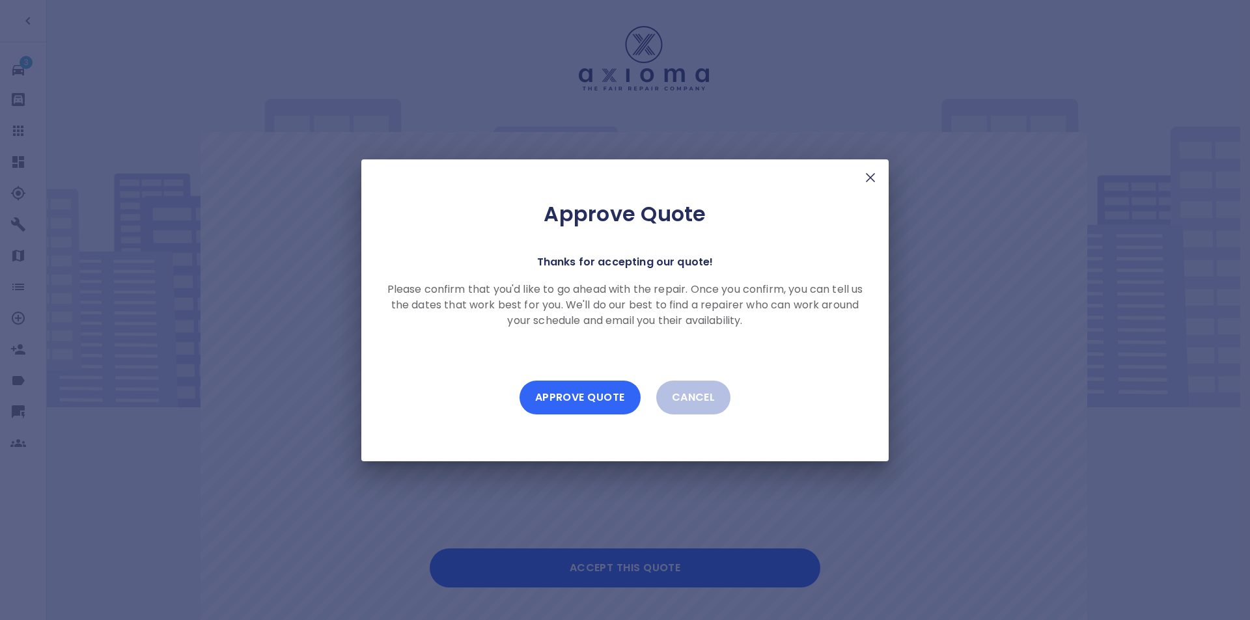
click at [588, 411] on button "Approve Quote" at bounding box center [580, 398] width 121 height 34
click at [596, 413] on button "Approve Quote" at bounding box center [580, 398] width 121 height 34
